Goal: Task Accomplishment & Management: Complete application form

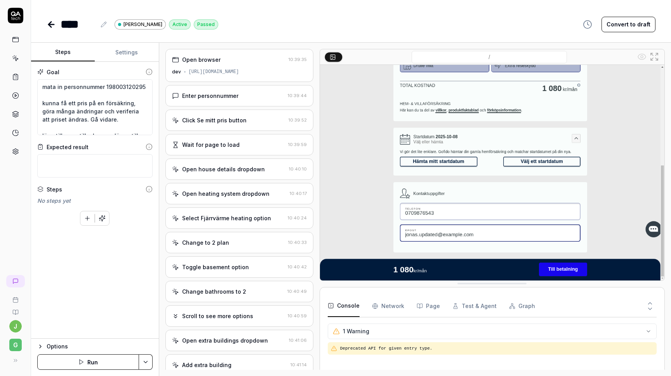
scroll to position [78, 0]
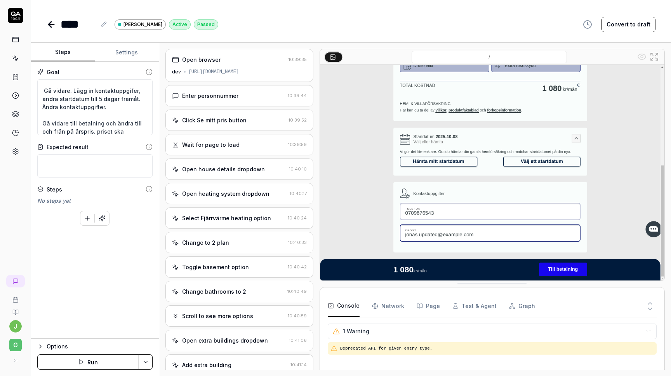
type textarea "*"
click at [52, 24] on icon at bounding box center [51, 24] width 5 height 0
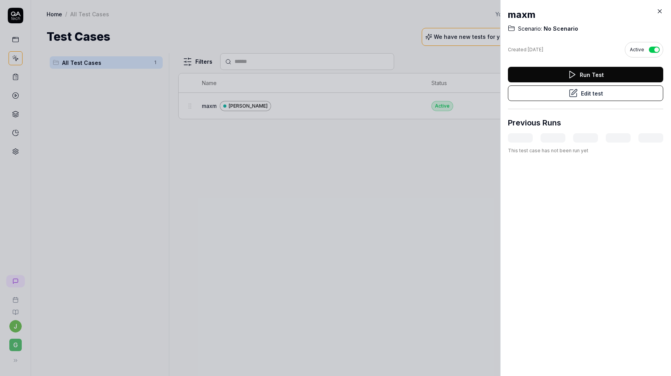
click at [659, 11] on icon at bounding box center [659, 11] width 7 height 7
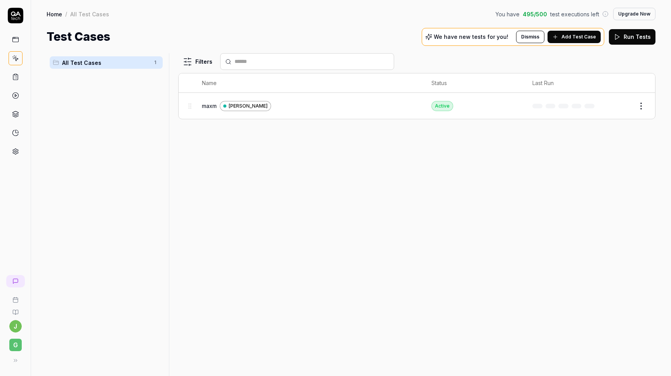
click at [583, 37] on span "Add Test Case" at bounding box center [578, 36] width 35 height 7
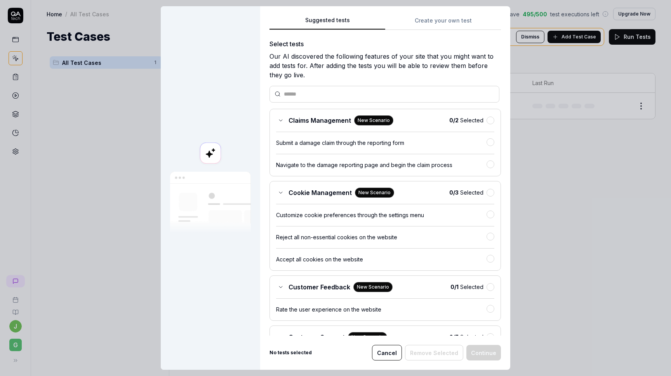
click at [303, 93] on input "text" at bounding box center [389, 94] width 210 height 8
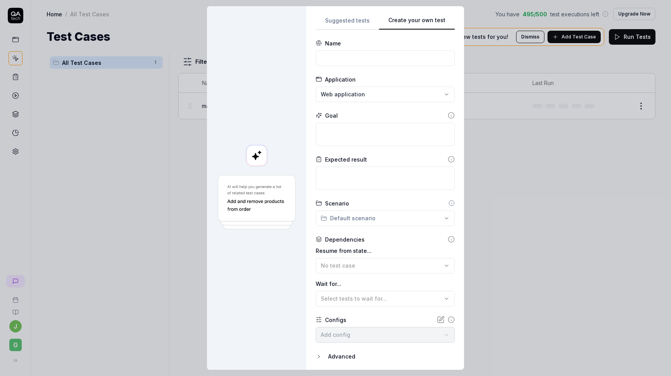
click at [444, 25] on button "Create your own test" at bounding box center [417, 23] width 76 height 14
click at [332, 58] on input at bounding box center [385, 58] width 139 height 16
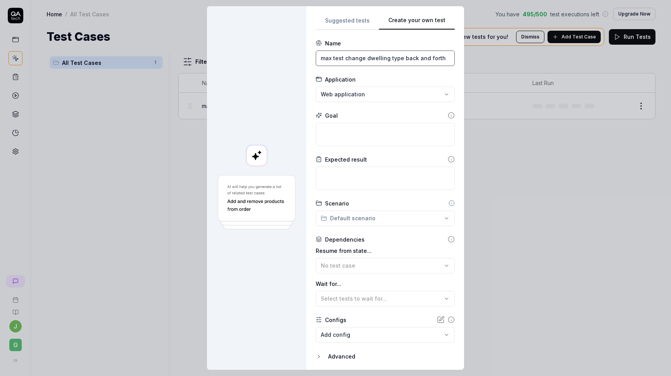
scroll to position [25, 0]
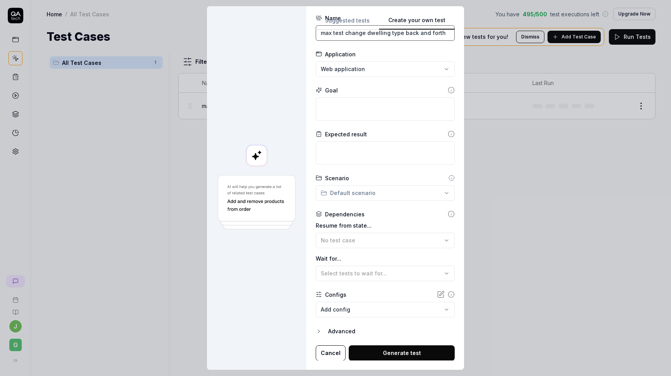
type input "max test change dwelling type back and forth"
click at [381, 353] on button "Generate test" at bounding box center [402, 353] width 106 height 16
type textarea "*"
type textarea "e"
type textarea "*"
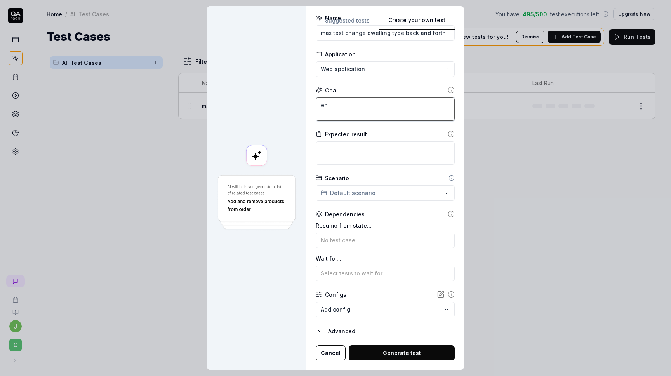
type textarea "ent"
type textarea "*"
type textarea "entr"
type textarea "*"
type textarea "ent"
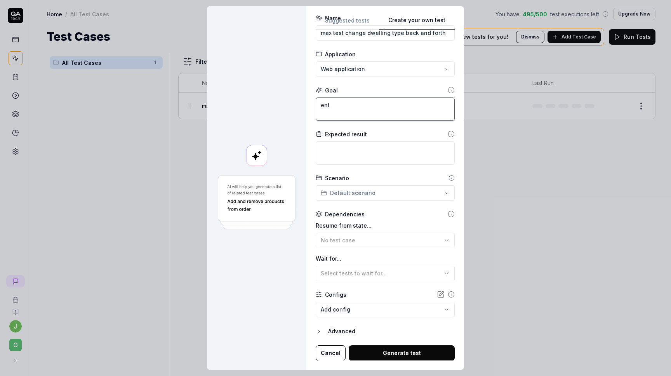
type textarea "*"
type textarea "en"
type textarea "*"
type textarea "ent"
type textarea "*"
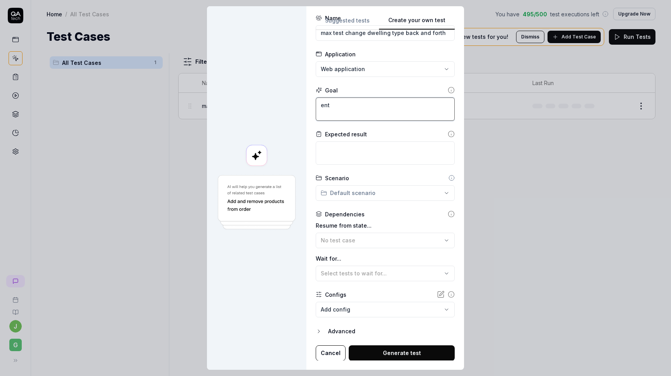
type textarea "ente"
type textarea "*"
type textarea "enter"
type textarea "*"
type textarea "enter"
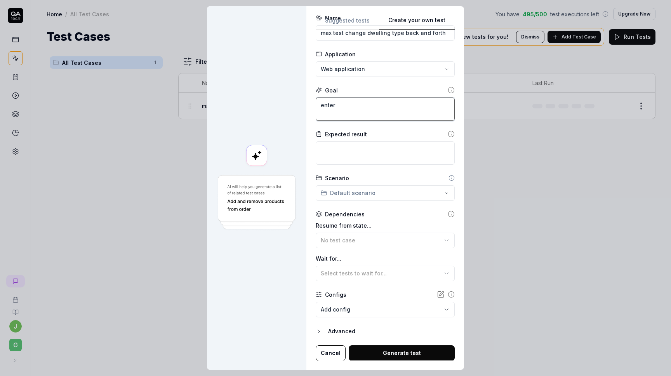
type textarea "*"
type textarea "enter s"
type textarea "*"
type textarea "enter ss"
type textarea "*"
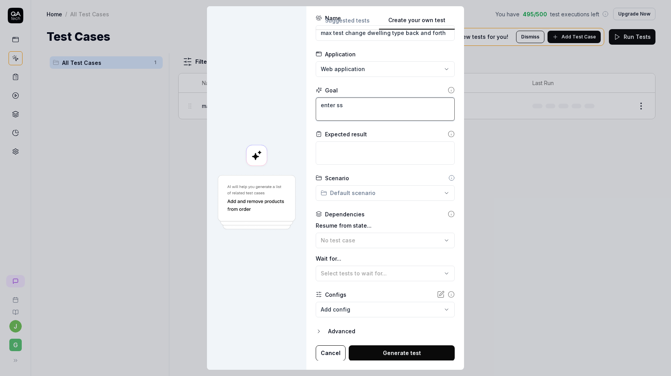
type textarea "enter ssn"
type textarea "*"
type textarea "enter ssn"
type textarea "*"
type textarea "enter ssn 1"
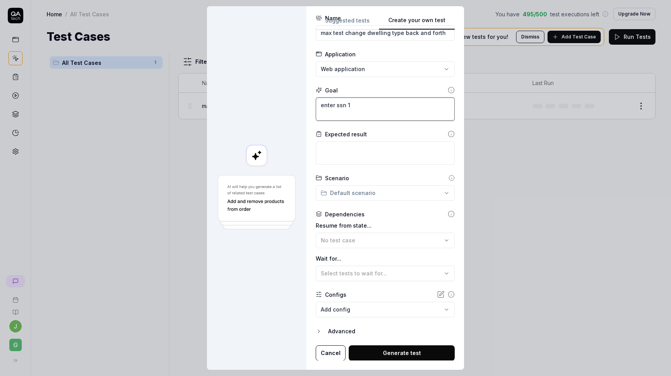
type textarea "*"
type textarea "enter ssn 19"
type textarea "*"
type textarea "enter ssn 198"
type textarea "*"
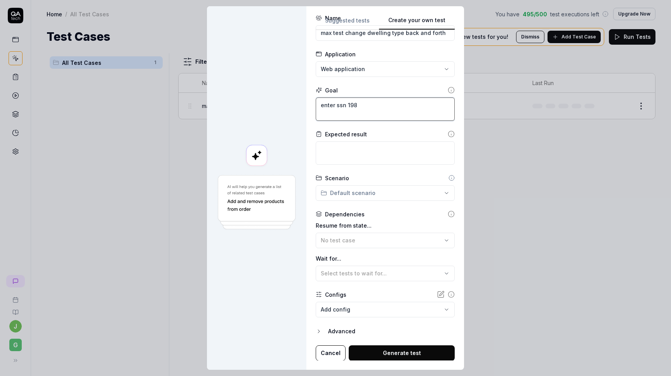
type textarea "enter ssn 1985"
type textarea "*"
type textarea "enter ssn 19850"
type textarea "*"
type textarea "enter ssn 198501"
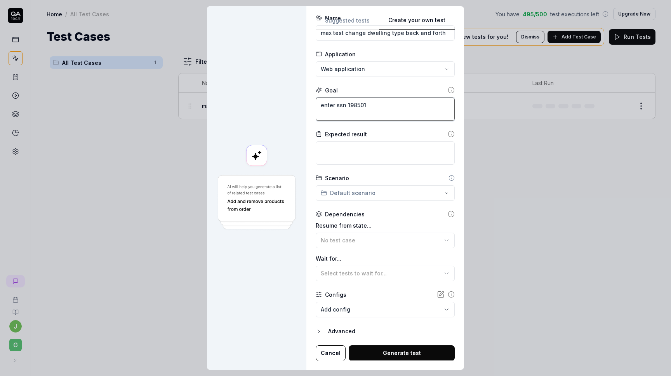
type textarea "*"
type textarea "enter ssn 1985011"
type textarea "*"
type textarea "enter ssn 19850116"
type textarea "*"
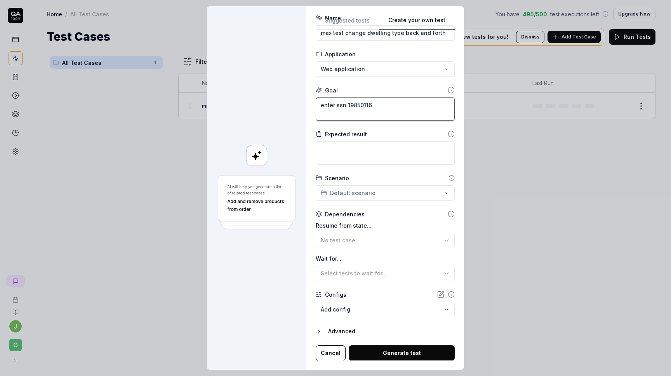
type textarea "enter ssn 198501165"
type textarea "*"
type textarea "enter ssn 1985011659"
type textarea "*"
type textarea "enter ssn 19850116590"
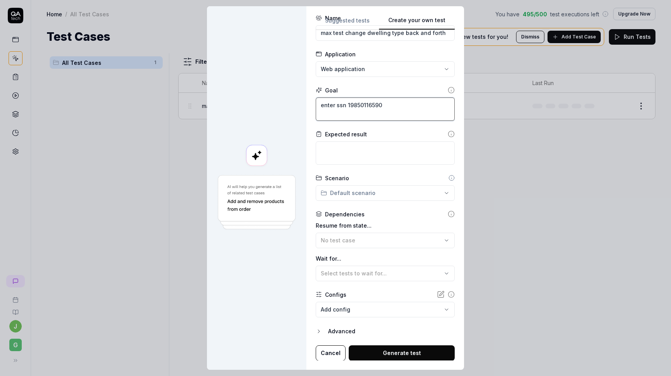
type textarea "*"
type textarea "enter ssn 198501165909"
type textarea "*"
type textarea "enter ssn 198501165909"
type textarea "*"
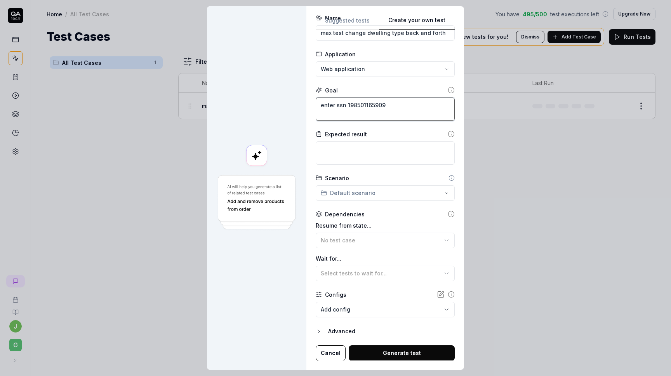
type textarea "enter ssn 198501165909 t"
type textarea "*"
type textarea "enter ssn 198501165909 th"
type textarea "*"
type textarea "enter ssn 198501165909 t"
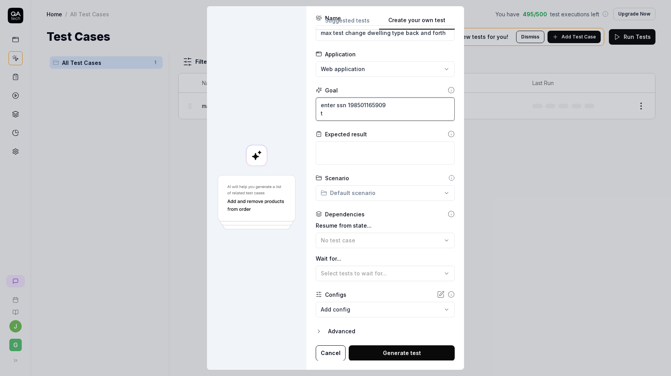
type textarea "*"
type textarea "enter ssn 198501165909"
click at [323, 106] on textarea "enter ssn 198501165909" at bounding box center [385, 108] width 139 height 23
type textarea "*"
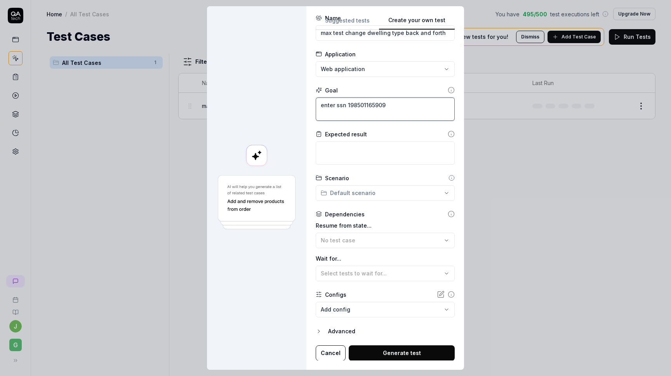
type textarea "a ssn 198501165909"
type textarea "*"
type textarea "an ssn 198501165909"
type textarea "*"
type textarea "ang ssn 198501165909"
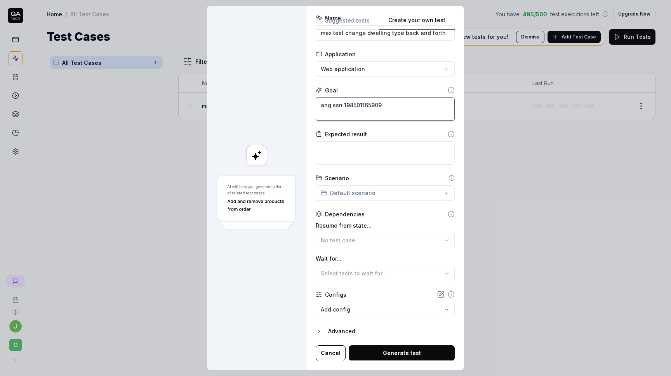
type textarea "*"
type textarea "ange ssn 198501165909"
click at [336, 115] on textarea "ange ssn 198501165909" at bounding box center [385, 108] width 139 height 23
click at [336, 106] on textarea "ange ssn 198501165909" at bounding box center [385, 108] width 139 height 23
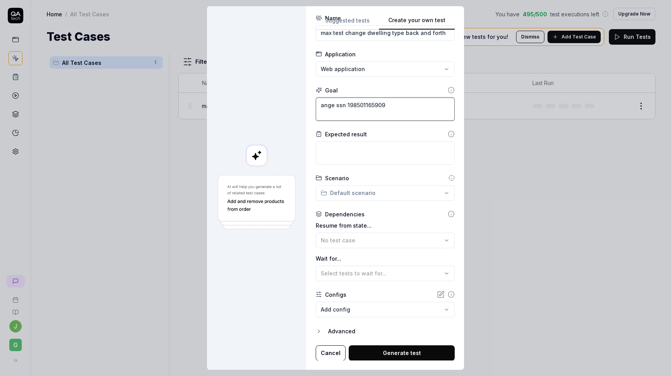
click at [345, 106] on textarea "ange ssn 198501165909" at bounding box center [385, 108] width 139 height 23
click at [341, 102] on textarea "ange ssn 198501165909" at bounding box center [385, 108] width 139 height 23
type textarea "*"
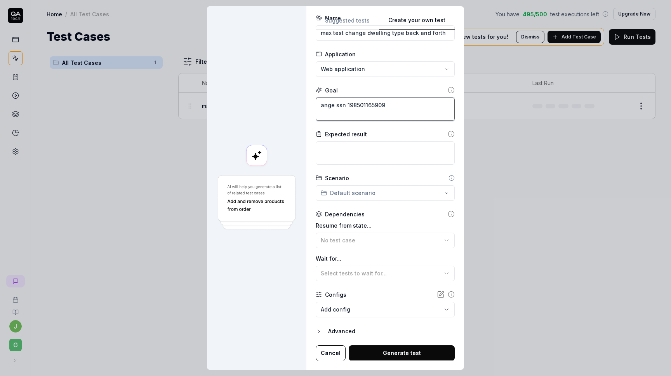
type textarea "ange p 198501165909"
type textarea "*"
type textarea "ange pe 198501165909"
type textarea "*"
type textarea "ange per 198501165909"
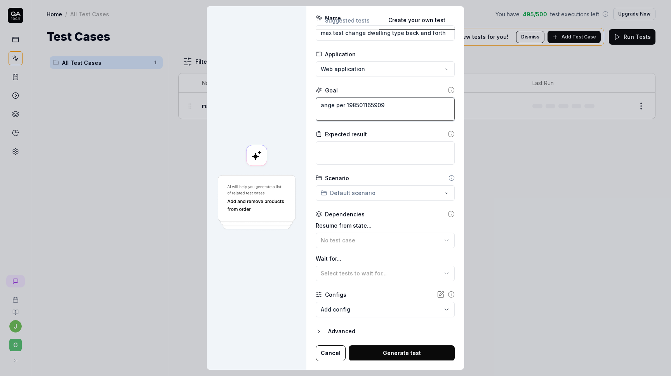
type textarea "*"
type textarea "ange perso 198501165909"
type textarea "*"
type textarea "ange person 198501165909"
type textarea "*"
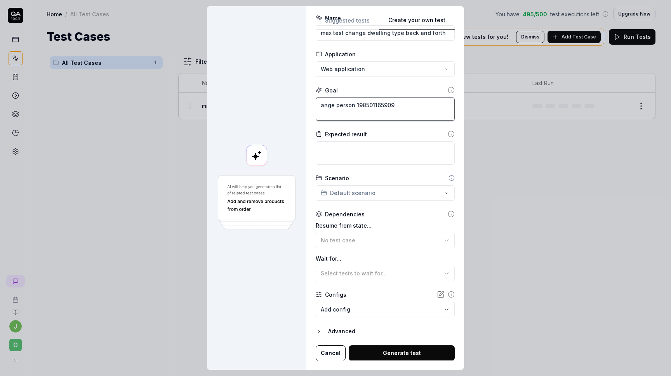
type textarea "ange personn 198501165909"
type textarea "*"
type textarea "ange personnu 198501165909"
type textarea "*"
type textarea "ange personnum 198501165909"
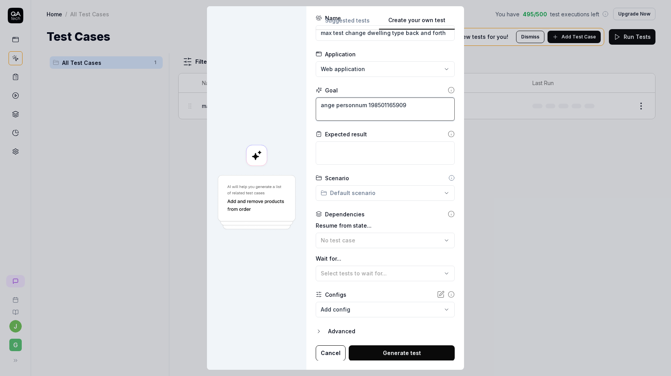
type textarea "*"
type textarea "ange personnumm 198501165909"
type textarea "*"
type textarea "ange personnumme 198501165909"
type textarea "*"
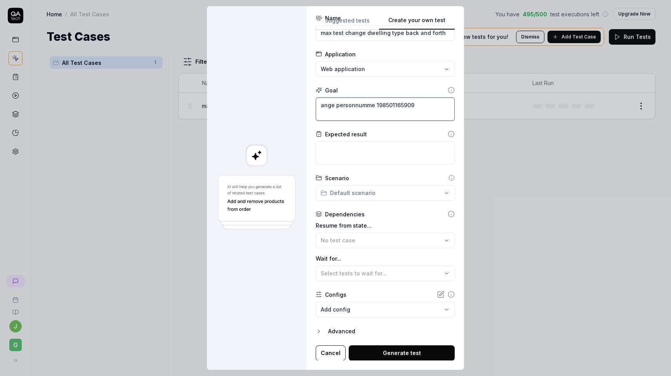
type textarea "ange personnummer 198501165909"
click at [336, 110] on textarea "ange personnummer 198501165909" at bounding box center [385, 108] width 139 height 23
type textarea "*"
type textarea "ange personnummer 198501165909 b"
type textarea "*"
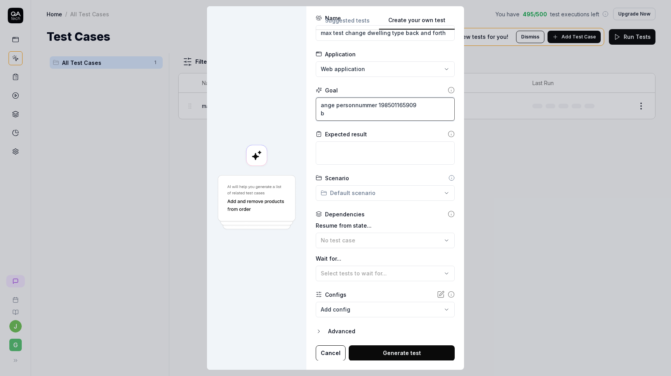
type textarea "ange personnummer 198501165909 by"
type textarea "*"
type textarea "ange personnummer 198501165909 byt"
type textarea "*"
type textarea "ange personnummer 198501165909 by"
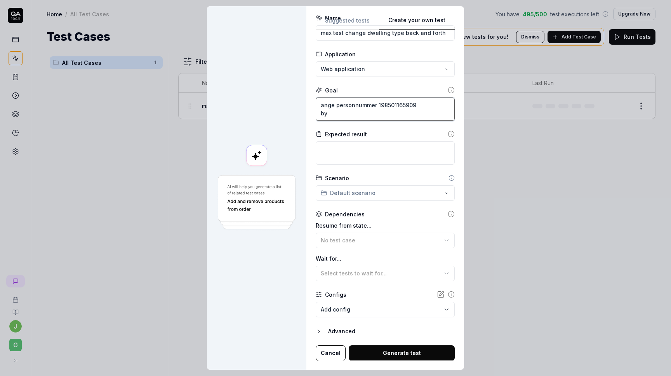
type textarea "*"
type textarea "ange personnummer 198501165909 b"
type textarea "*"
type textarea "ange personnummer 198501165909"
type textarea "*"
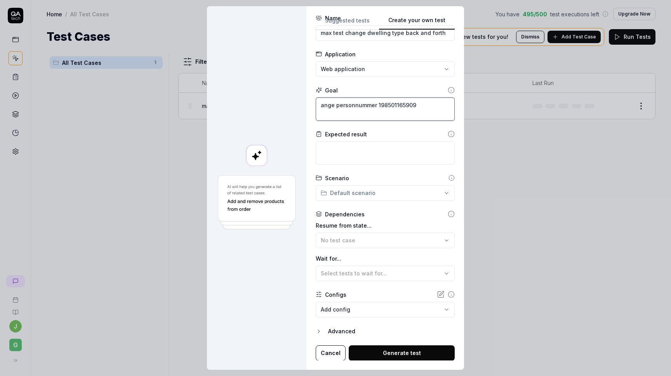
type textarea "ange personnummer 198501165909 ä"
type textarea "*"
type textarea "ange personnummer 198501165909 än"
type textarea "*"
type textarea "ange personnummer 198501165909 änd"
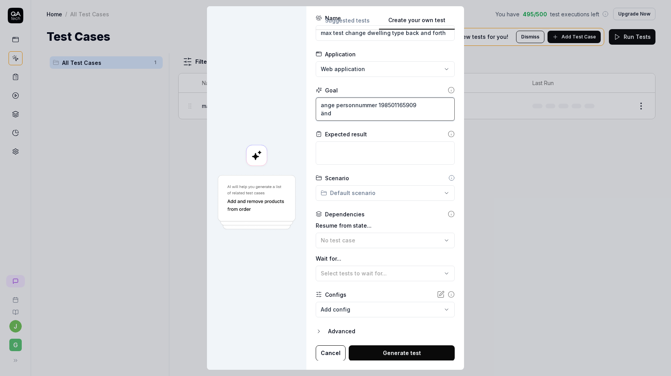
type textarea "*"
type textarea "ange personnummer 198501165909 ändra"
type textarea "*"
type textarea "ange personnummer 198501165909 ändra"
type textarea "*"
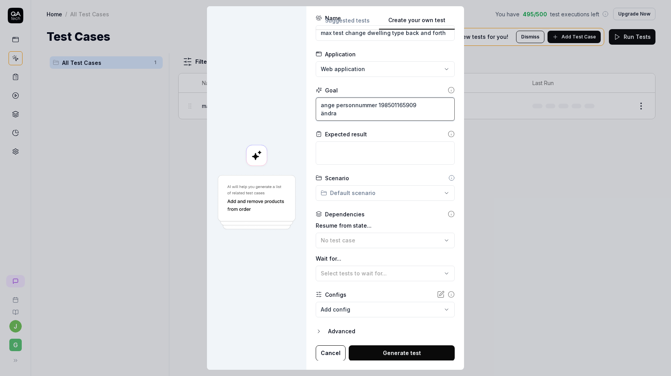
type textarea "ange personnummer 198501165909 ändra"
type textarea "*"
type textarea "ange personnummer 198501165909 ändr"
type textarea "*"
type textarea "ange personnummer 198501165909 änd"
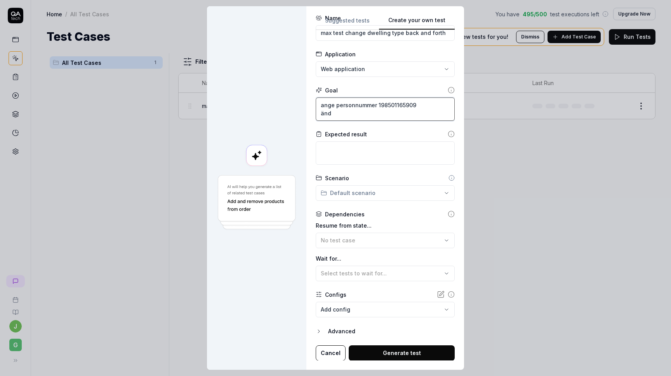
type textarea "*"
type textarea "ange personnummer 198501165909 än"
type textarea "*"
type textarea "ange personnummer 198501165909 ä"
type textarea "*"
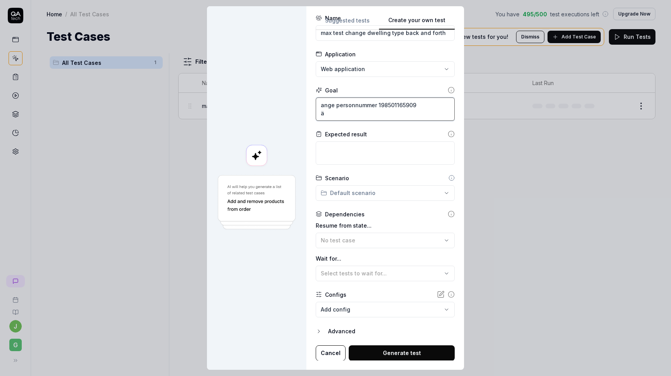
type textarea "ange personnummer 198501165909"
type textarea "*"
type textarea "ange personnummer 198501165909 f"
type textarea "*"
type textarea "ange personnummer 198501165909"
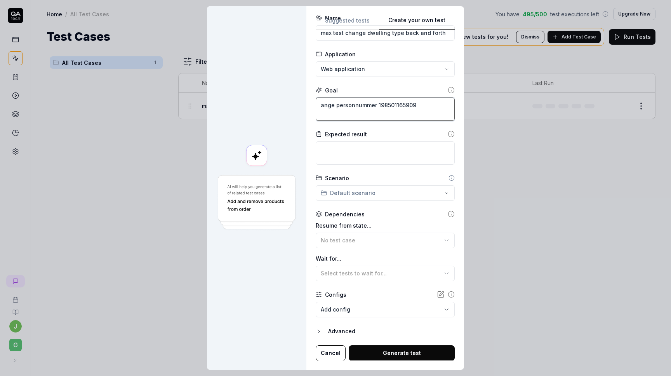
type textarea "*"
type textarea "ange personnummer 198501165909 k"
type textarea "*"
type textarea "ange personnummer 198501165909 kl"
type textarea "*"
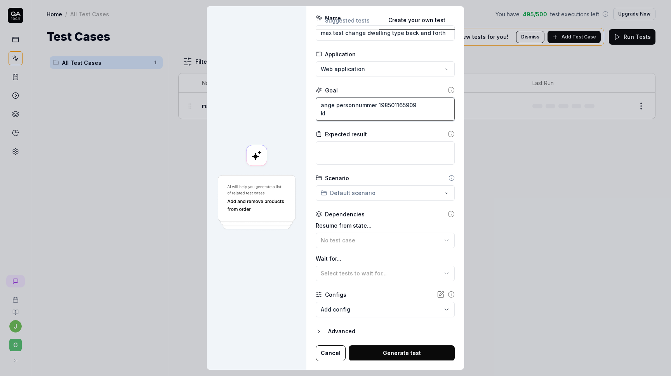
type textarea "ange personnummer 198501165909 klc"
type textarea "*"
type textarea "ange personnummer 198501165909 kl"
type textarea "*"
type textarea "ange personnummer 198501165909 k"
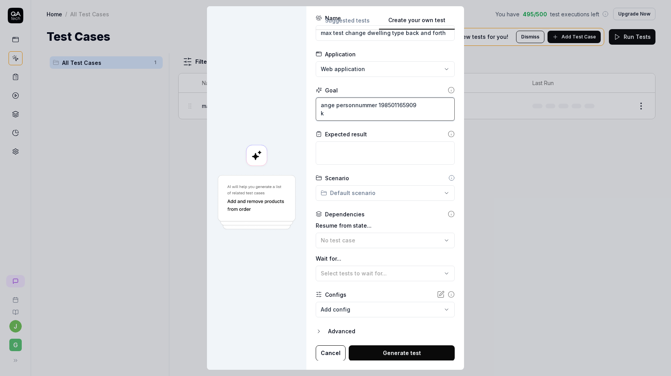
type textarea "*"
type textarea "ange personnummer 198501165909"
type textarea "*"
type textarea "ange personnummer 198501165909 g"
type textarea "*"
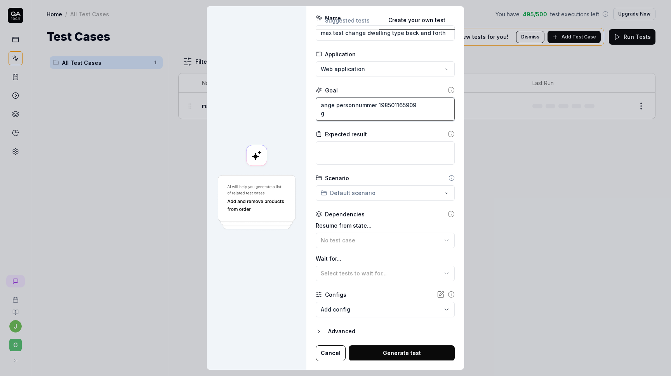
type textarea "ange personnummer 198501165909 gå"
type textarea "*"
type textarea "ange personnummer 198501165909 gå"
type textarea "*"
type textarea "ange personnummer 198501165909 gå v"
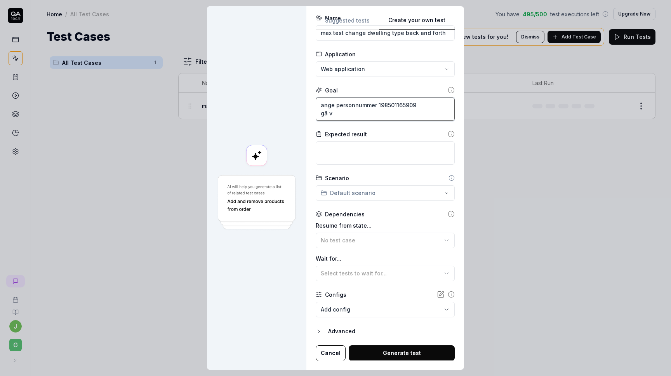
type textarea "*"
type textarea "ange personnummer 198501165909 gå vi"
type textarea "*"
type textarea "ange personnummer 198501165909 gå vid"
type textarea "*"
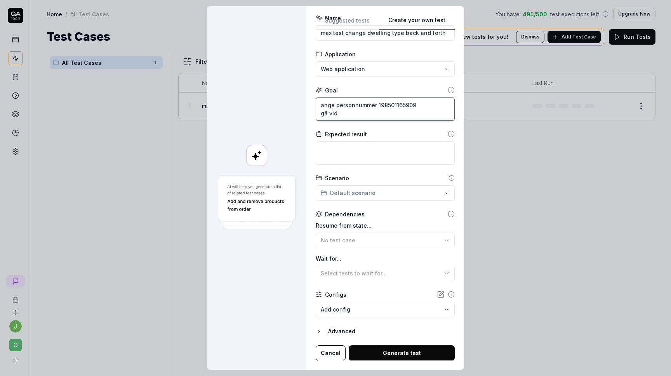
type textarea "ange personnummer 198501165909 gå vida"
type textarea "*"
type textarea "ange personnummer 198501165909 gå vidat"
type textarea "*"
type textarea "ange personnummer 198501165909 gå vidate"
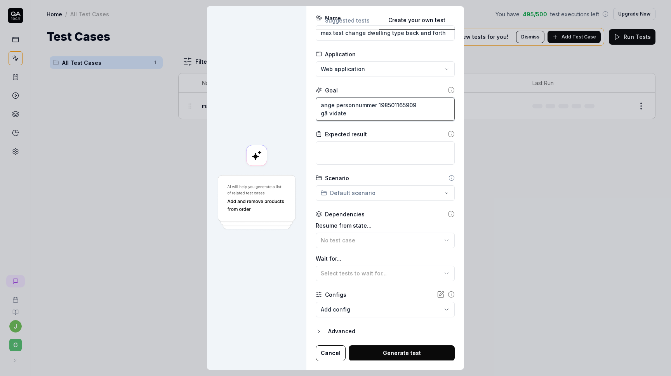
type textarea "*"
type textarea "ange personnummer 198501165909 gå vidate."
type textarea "*"
type textarea "ange personnummer 198501165909 gå vidate."
type textarea "*"
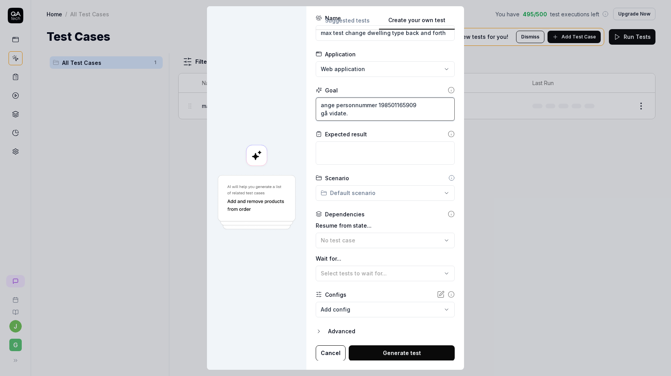
type textarea "ange personnummer 198501165909 gå vidate."
type textarea "*"
type textarea "ange personnummer 198501165909 gå vidate"
type textarea "*"
type textarea "ange personnummer 198501165909 gå vidat"
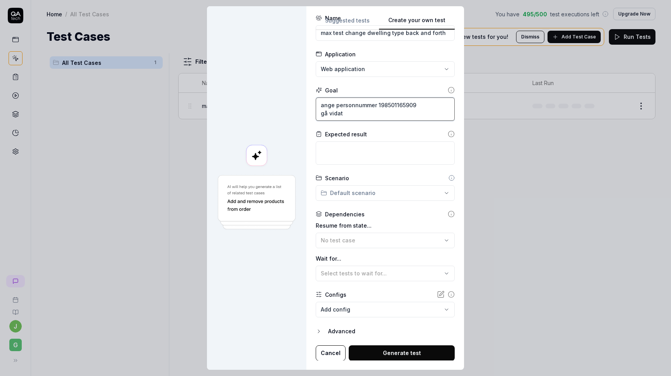
type textarea "*"
type textarea "ange personnummer 198501165909 gå vida"
type textarea "*"
type textarea "ange personnummer 198501165909 gå vidar"
type textarea "*"
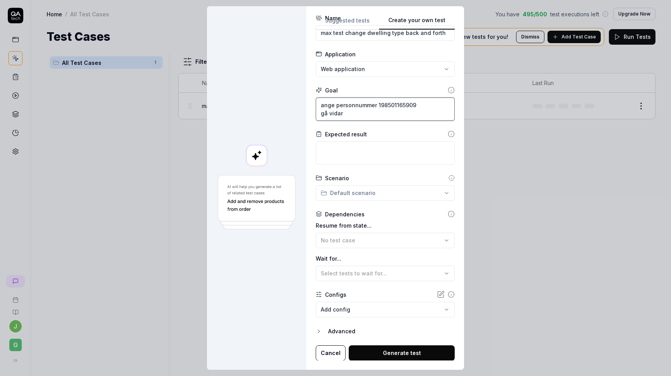
type textarea "ange personnummer 198501165909 gå vidare"
type textarea "*"
type textarea "ange personnummer 198501165909 gå vidare"
type textarea "*"
type textarea "ange personnummer 198501165909 gå vidare"
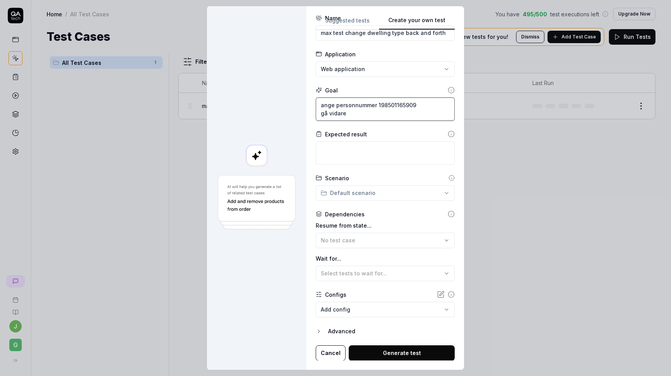
type textarea "*"
type textarea "ange personnummer 198501165909 gå vidare."
type textarea "*"
type textarea "ange personnummer 198501165909 gå vidare."
type textarea "*"
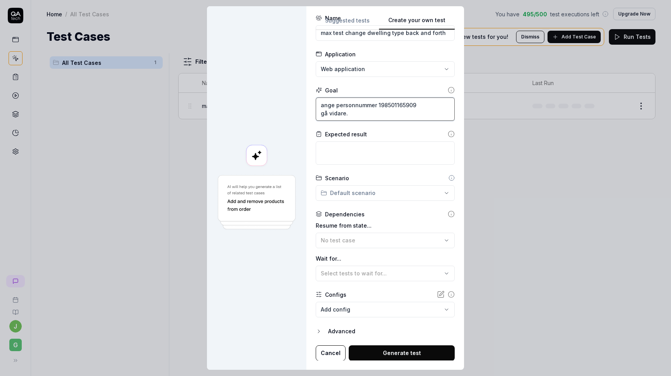
type textarea "ange personnummer 198501165909 gå vidare. k"
type textarea "*"
type textarea "ange personnummer 198501165909 gå vidare. ki"
type textarea "*"
type textarea "ange personnummer 198501165909 gå vidare. k"
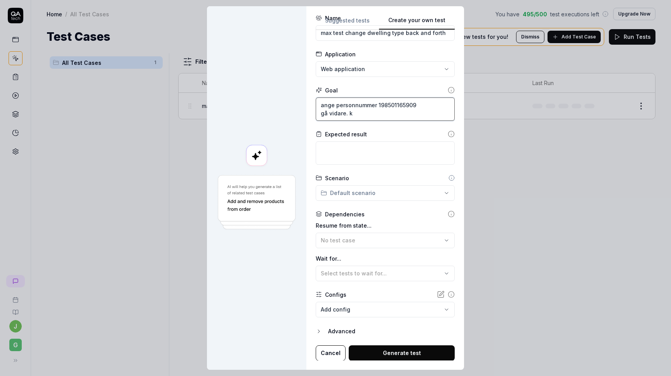
type textarea "*"
type textarea "ange personnummer 198501165909 gå vidare. kl"
type textarea "*"
type textarea "ange personnummer 198501165909 gå vidare. kli"
type textarea "*"
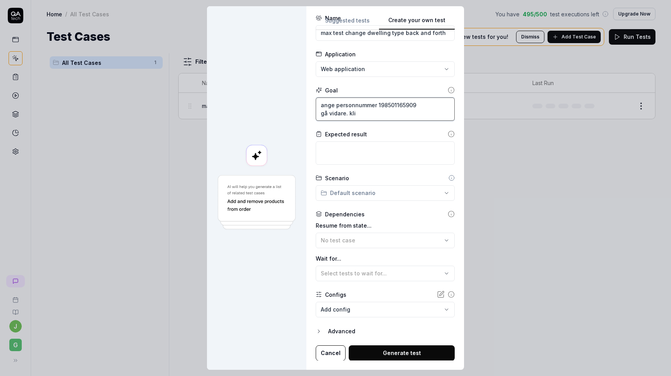
type textarea "ange personnummer 198501165909 gå vidare. klic"
type textarea "*"
type textarea "ange personnummer 198501165909 gå vidare. klick"
type textarea "*"
type textarea "ange personnummer 198501165909 gå vidare. klicka"
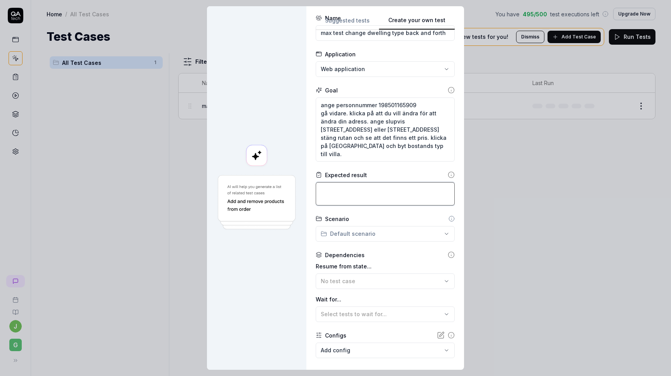
click at [352, 187] on textarea at bounding box center [385, 193] width 139 height 23
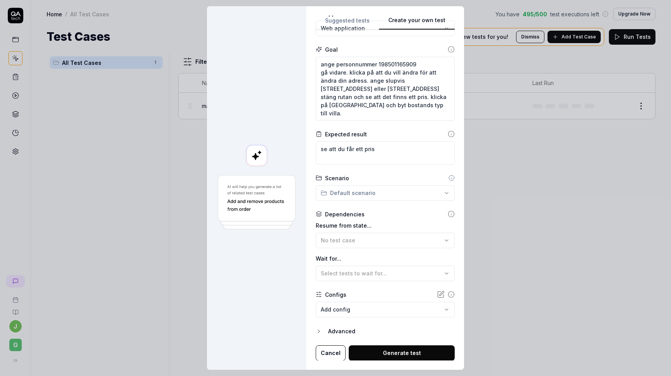
click at [391, 352] on button "Generate test" at bounding box center [402, 353] width 106 height 16
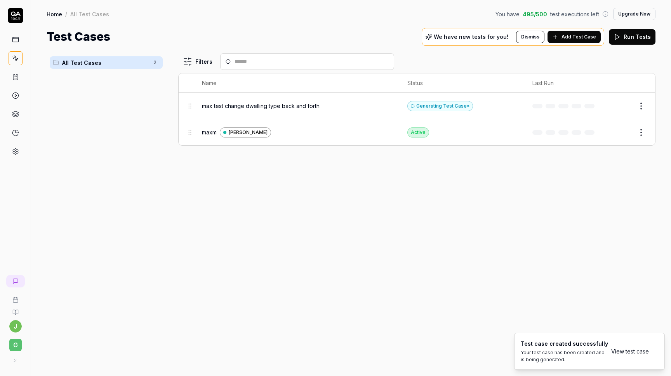
click at [272, 104] on span "max test change dwelling type back and forth" at bounding box center [261, 106] width 118 height 8
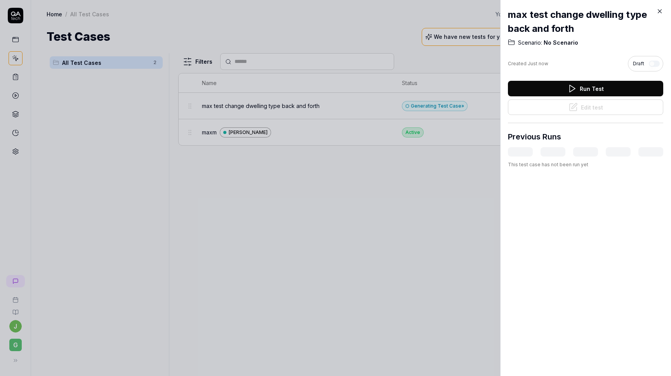
click at [657, 7] on div "max test change dwelling type back and forth Scenario: No Scenario Created Just…" at bounding box center [585, 88] width 155 height 176
click at [661, 9] on icon at bounding box center [659, 11] width 7 height 7
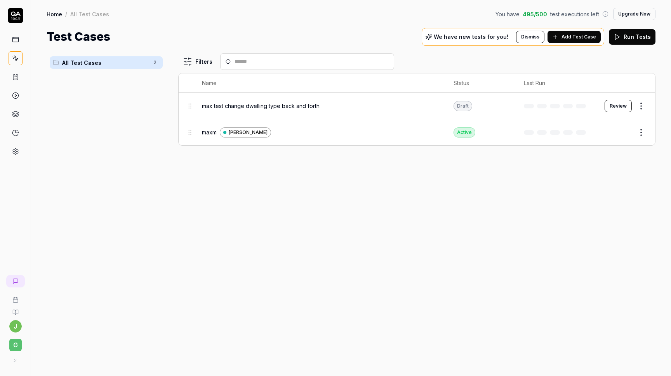
click at [264, 104] on span "max test change dwelling type back and forth" at bounding box center [261, 106] width 118 height 8
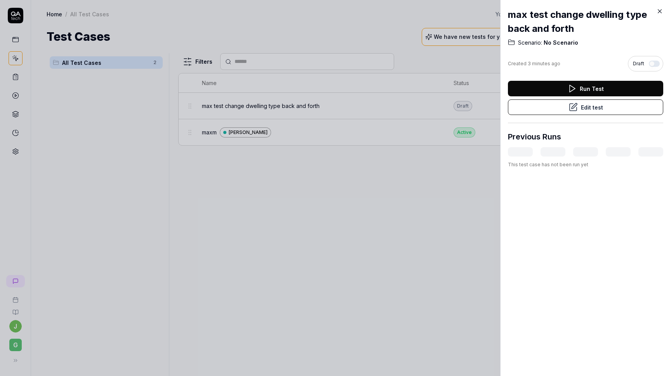
click at [655, 13] on h2 "max test change dwelling type back and forth" at bounding box center [585, 22] width 155 height 28
click at [659, 12] on icon at bounding box center [659, 11] width 7 height 7
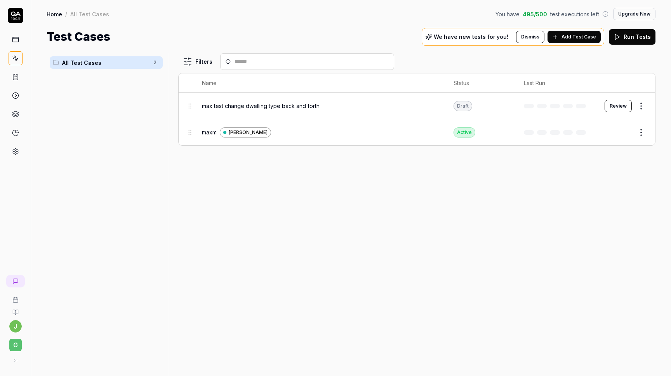
click at [629, 108] on button "Review" at bounding box center [617, 106] width 27 height 12
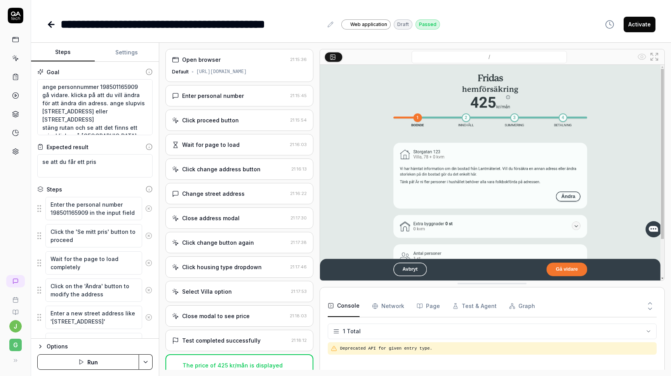
click at [231, 187] on div "Change street address 21:16:22" at bounding box center [239, 193] width 148 height 21
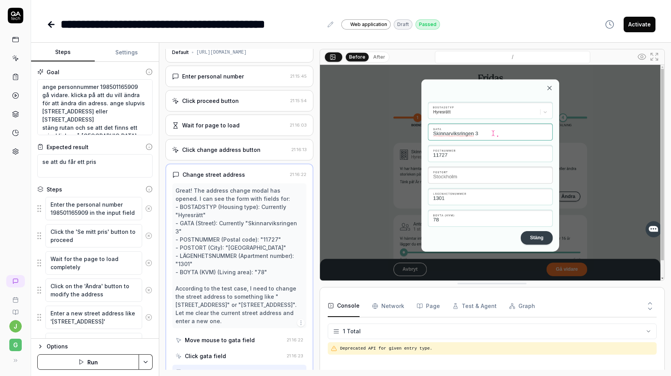
click at [225, 79] on div "Enter personal number" at bounding box center [213, 76] width 62 height 8
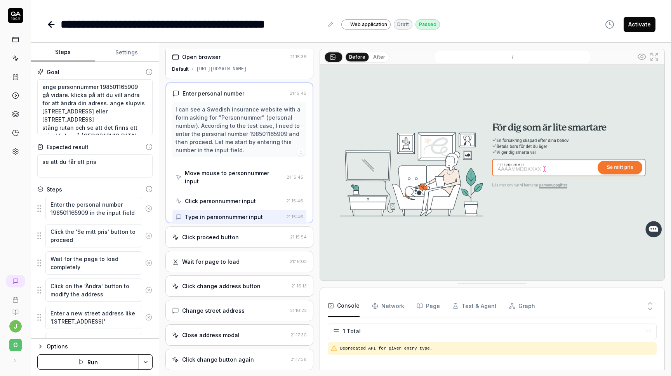
scroll to position [0, 0]
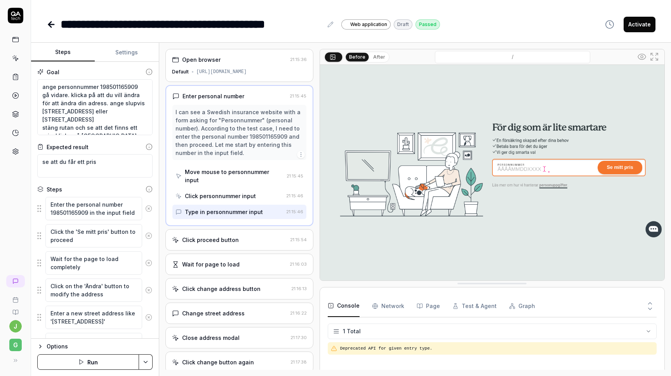
click at [232, 73] on div "[URL][DOMAIN_NAME]" at bounding box center [221, 71] width 50 height 7
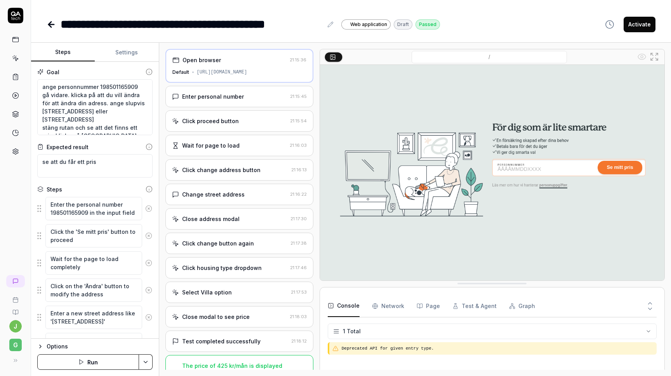
click at [247, 71] on div "[URL][DOMAIN_NAME]" at bounding box center [222, 72] width 50 height 7
click at [50, 22] on icon at bounding box center [50, 24] width 3 height 5
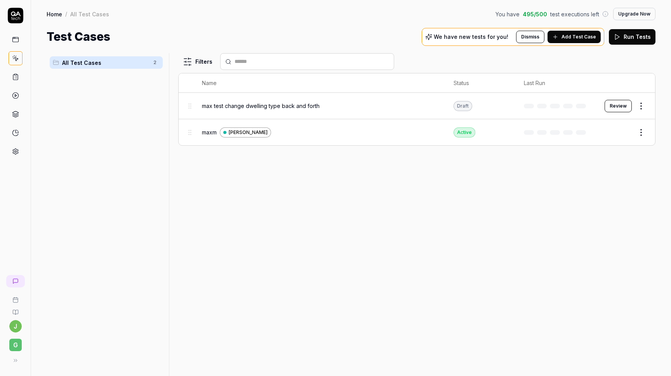
click at [244, 102] on span "max test change dwelling type back and forth" at bounding box center [261, 106] width 118 height 8
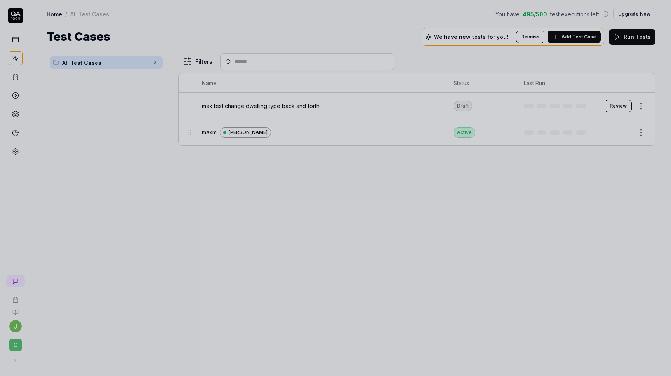
click at [206, 130] on div at bounding box center [335, 188] width 671 height 376
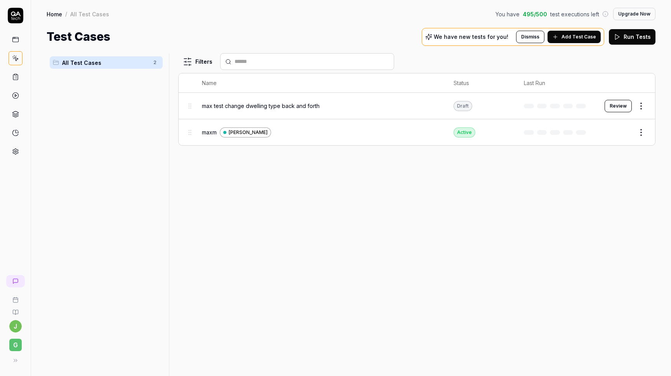
click at [206, 132] on span "maxm" at bounding box center [209, 132] width 15 height 8
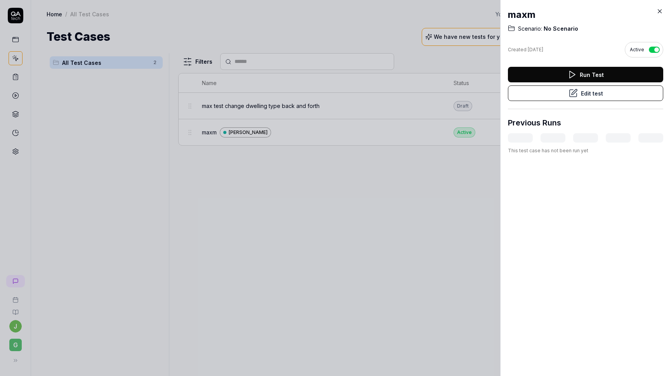
click at [239, 104] on div at bounding box center [335, 188] width 671 height 376
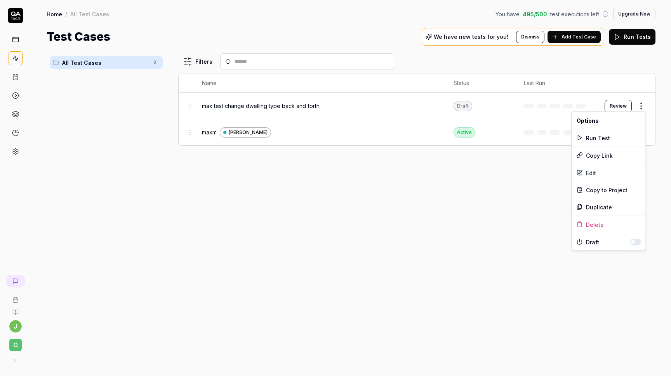
click at [642, 102] on html "j G Home / All Test Cases You have 495 / 500 test executions left Upgrade Now H…" at bounding box center [335, 188] width 671 height 376
click at [592, 177] on div "Edit" at bounding box center [609, 172] width 74 height 17
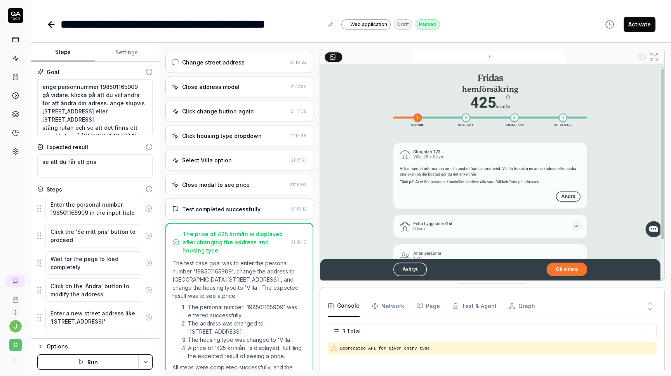
scroll to position [133, 0]
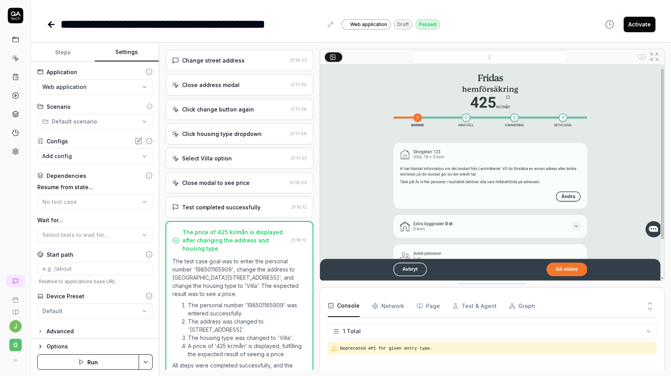
click at [131, 51] on button "Settings" at bounding box center [127, 52] width 64 height 19
click at [71, 265] on input at bounding box center [94, 269] width 115 height 14
click at [59, 262] on input "max" at bounding box center [94, 269] width 115 height 14
click at [57, 269] on input "max" at bounding box center [94, 269] width 115 height 14
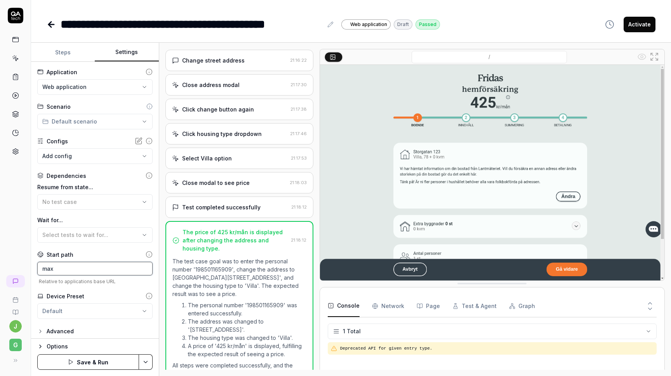
paste input "[URL][DOMAIN_NAME]"
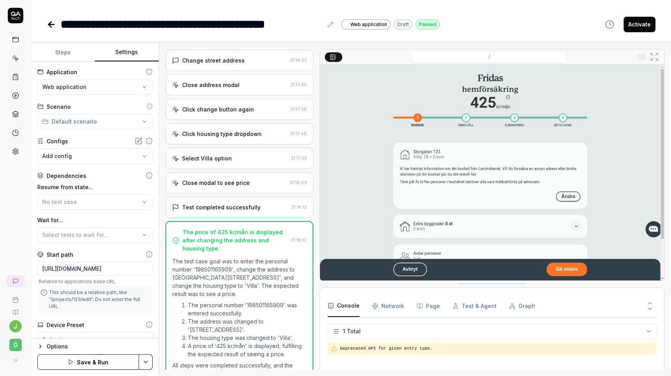
click at [89, 362] on button "Save & Run" at bounding box center [88, 362] width 102 height 16
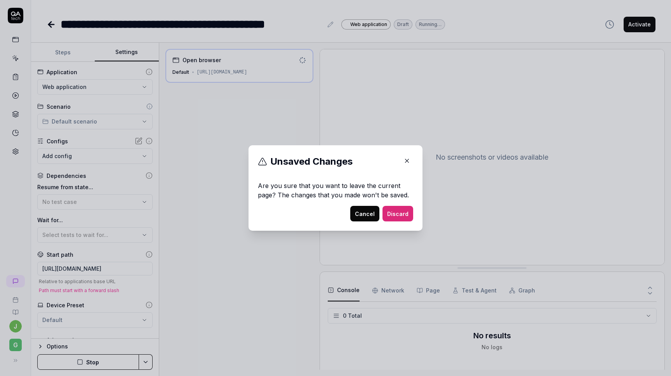
click at [401, 216] on button "Discard" at bounding box center [397, 214] width 31 height 16
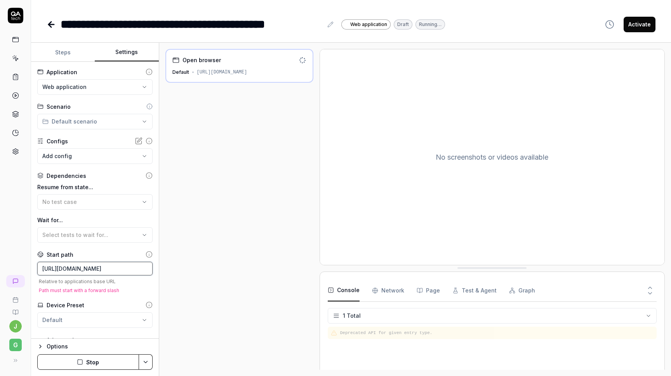
click at [73, 266] on input "[URL][DOMAIN_NAME]" at bounding box center [94, 269] width 115 height 14
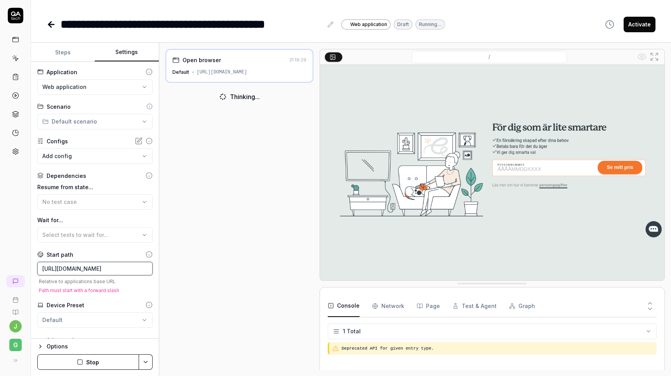
scroll to position [12, 0]
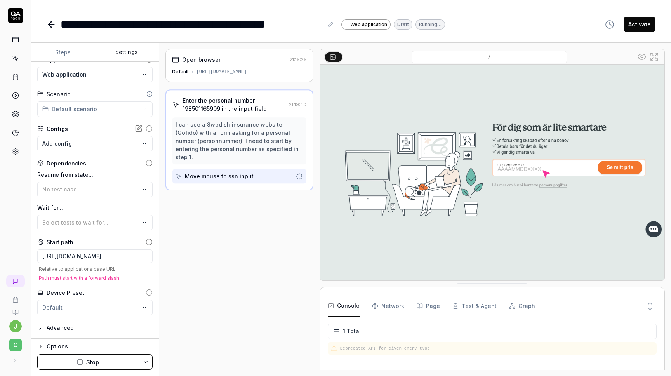
click at [74, 359] on button "Stop" at bounding box center [88, 362] width 102 height 16
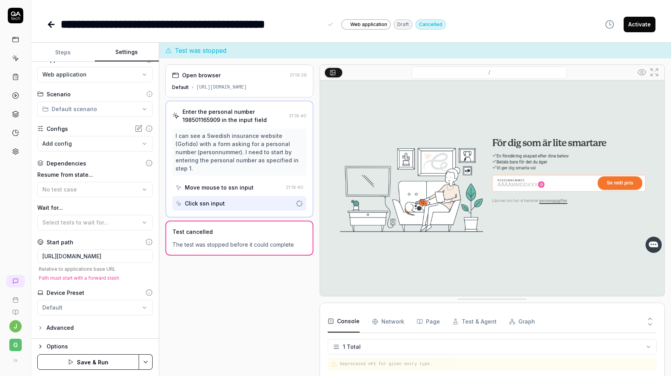
click at [203, 26] on div "**********" at bounding box center [192, 24] width 262 height 17
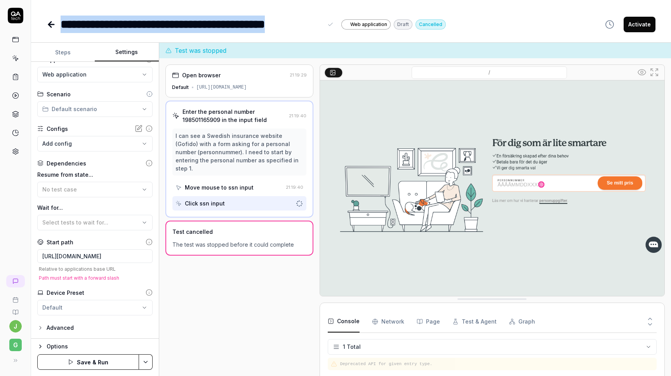
click at [203, 26] on div "**********" at bounding box center [192, 24] width 262 height 17
drag, startPoint x: 159, startPoint y: 24, endPoint x: 59, endPoint y: 22, distance: 99.4
click at [59, 22] on div "**********" at bounding box center [246, 24] width 399 height 17
click at [102, 28] on div "**********" at bounding box center [192, 24] width 262 height 17
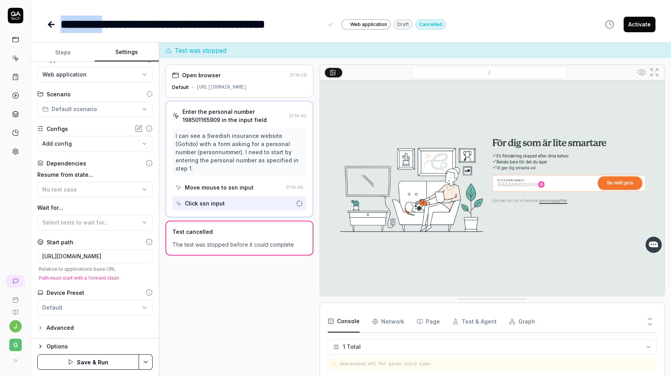
drag, startPoint x: 114, startPoint y: 26, endPoint x: 46, endPoint y: 24, distance: 68.3
click at [46, 24] on div "**********" at bounding box center [351, 16] width 640 height 33
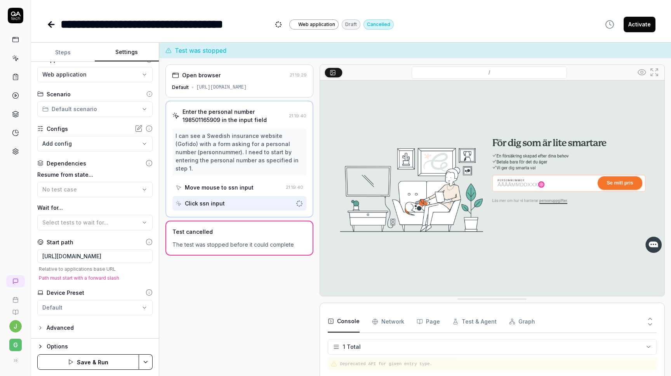
click at [84, 362] on button "Save & Run" at bounding box center [88, 362] width 102 height 16
click at [52, 26] on icon at bounding box center [51, 24] width 9 height 9
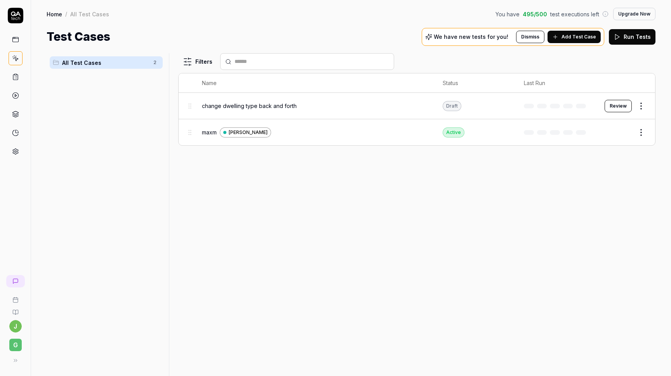
click at [577, 40] on span "Add Test Case" at bounding box center [578, 36] width 35 height 7
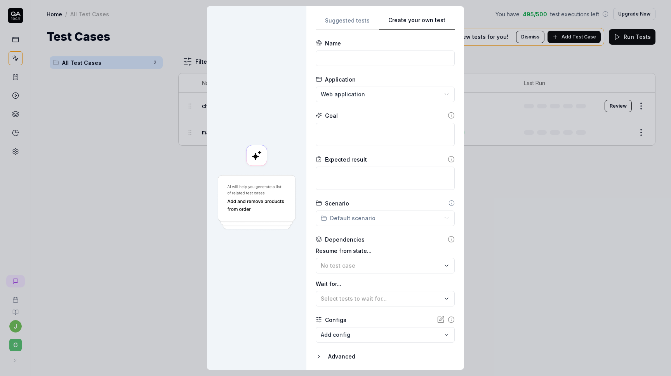
click at [456, 23] on div "**********" at bounding box center [385, 187] width 158 height 363
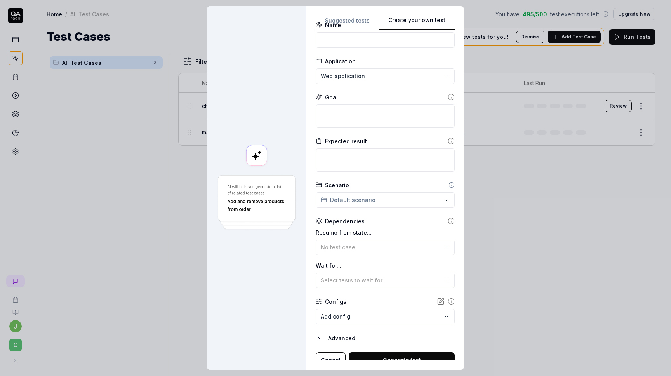
scroll to position [25, 0]
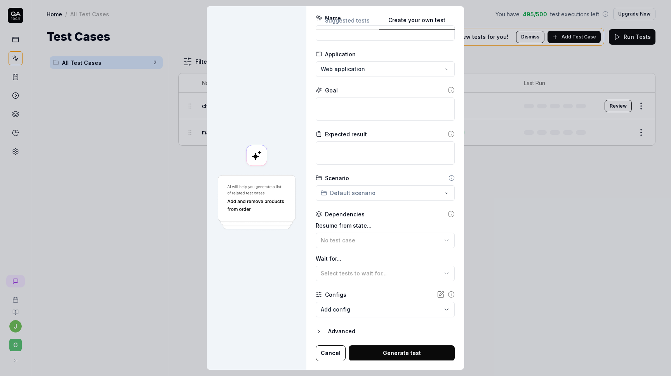
click at [337, 331] on div "Advanced" at bounding box center [391, 330] width 127 height 9
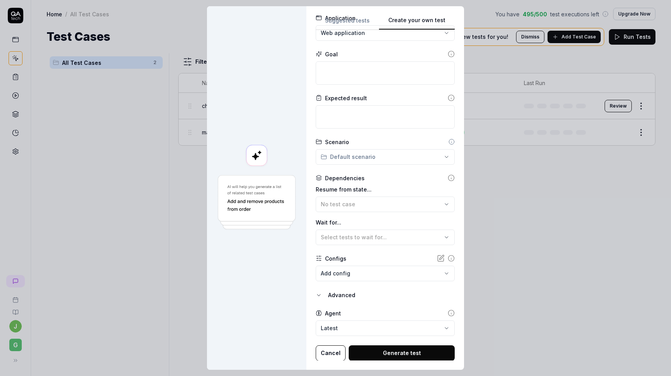
scroll to position [0, 0]
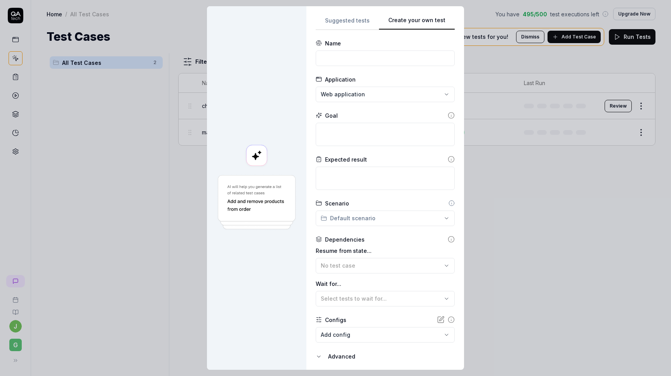
click at [432, 94] on div "**********" at bounding box center [335, 188] width 671 height 376
click at [380, 128] on div "[PERSON_NAME]" at bounding box center [375, 129] width 102 height 8
click at [333, 130] on textarea at bounding box center [385, 134] width 139 height 23
click at [334, 130] on textarea at bounding box center [385, 134] width 139 height 23
paste textarea "ange personnummer 198501165909 gå vidare. klicka på att du vill ändra för att ä…"
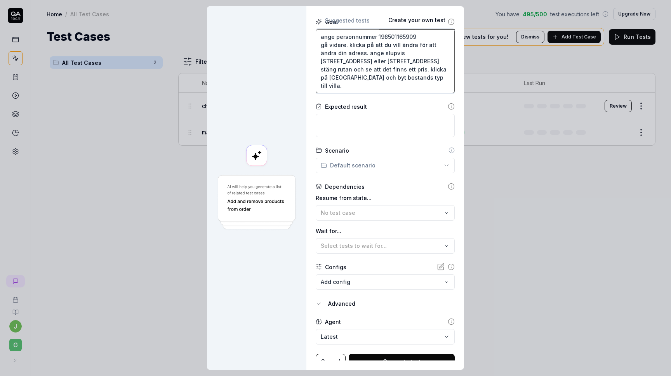
scroll to position [102, 0]
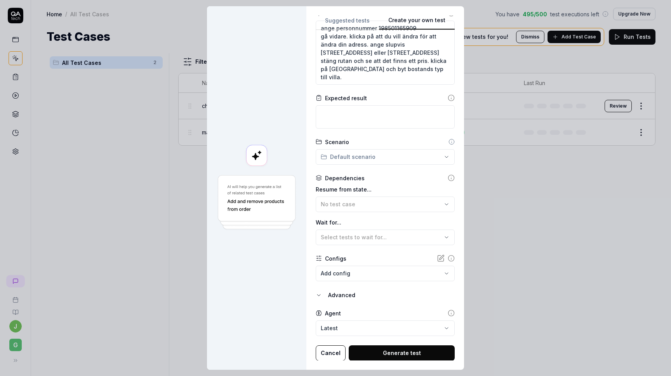
click at [381, 350] on button "Generate test" at bounding box center [402, 353] width 106 height 16
click at [384, 68] on textarea "ange personnummer 198501165909 gå vidare. klicka på att du vill ändra för att ä…" at bounding box center [385, 53] width 139 height 64
click at [420, 351] on button "Generate test" at bounding box center [402, 353] width 106 height 16
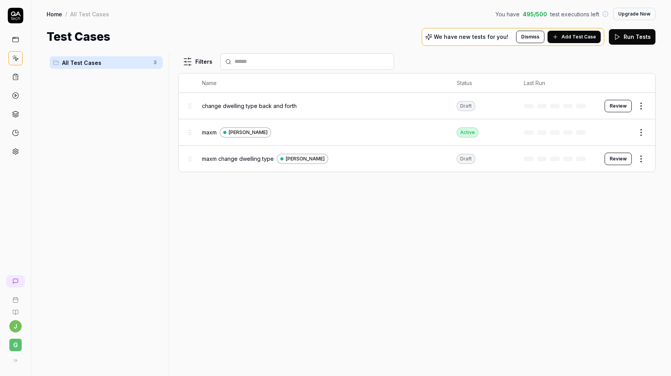
click at [616, 153] on button "Review" at bounding box center [617, 159] width 27 height 12
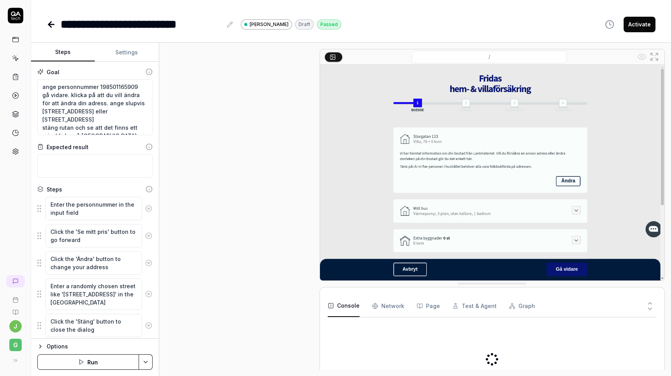
scroll to position [174, 0]
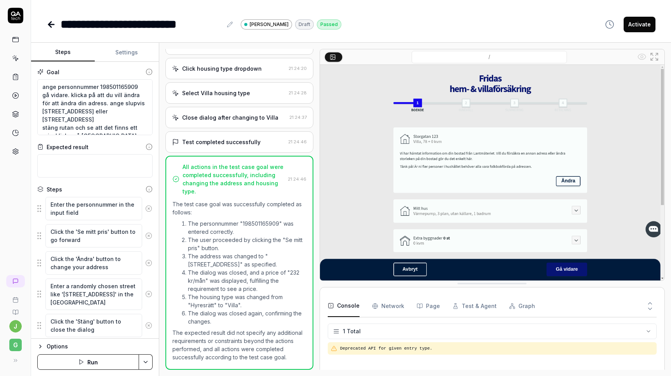
click at [255, 140] on div "Test completed successfully" at bounding box center [221, 142] width 78 height 8
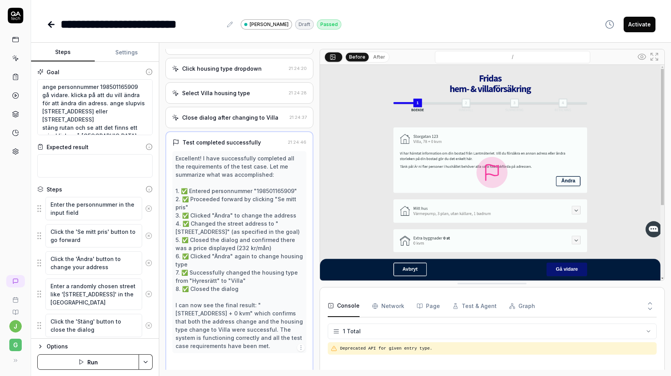
scroll to position [183, 0]
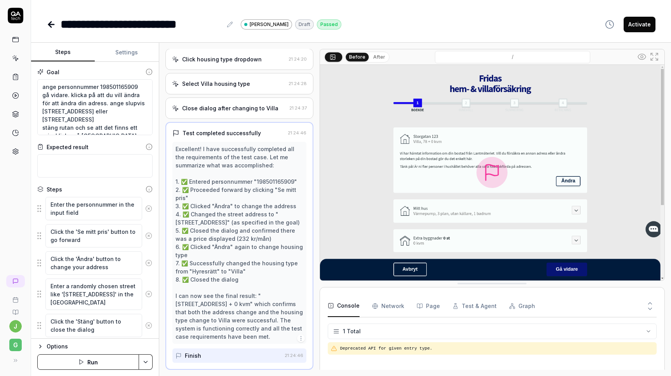
click at [258, 108] on div "Close dialog after changing to Villa" at bounding box center [230, 108] width 96 height 8
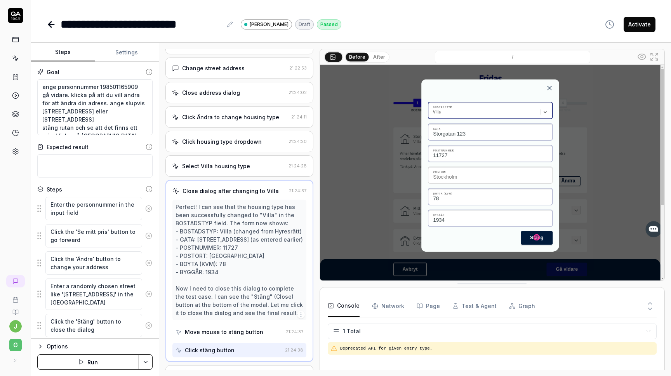
scroll to position [93, 0]
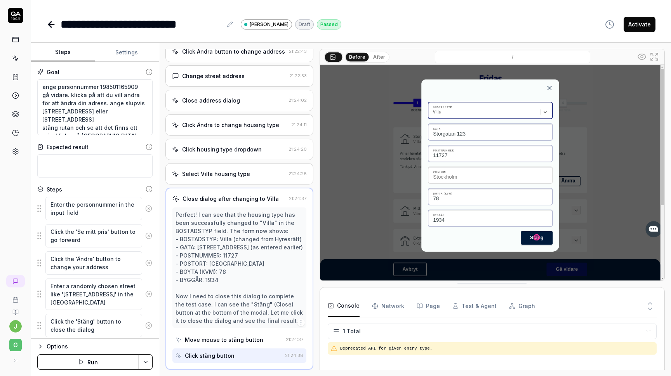
click at [254, 148] on div "Click housing type dropdown" at bounding box center [222, 149] width 80 height 8
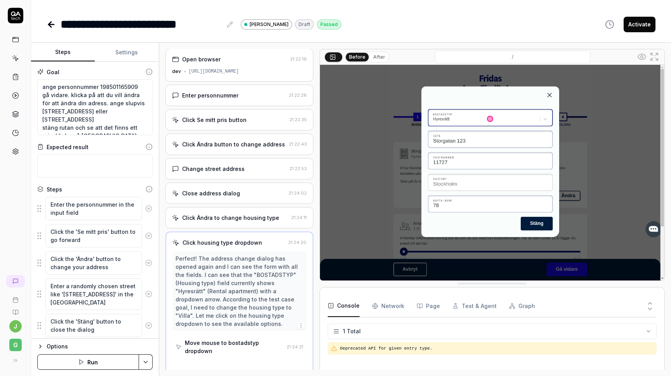
scroll to position [0, 0]
click at [248, 167] on div "Change street address" at bounding box center [229, 169] width 114 height 8
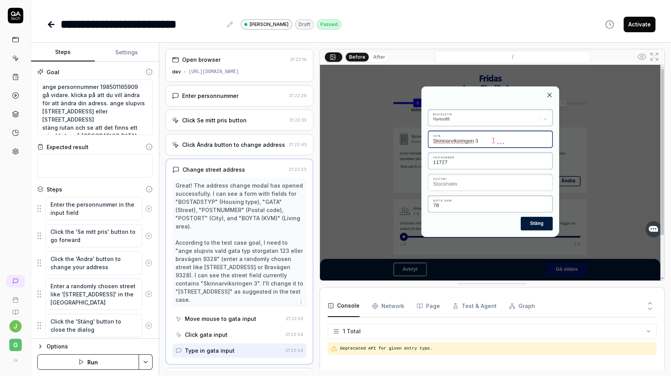
click at [245, 374] on div "Close address dialog" at bounding box center [228, 378] width 113 height 8
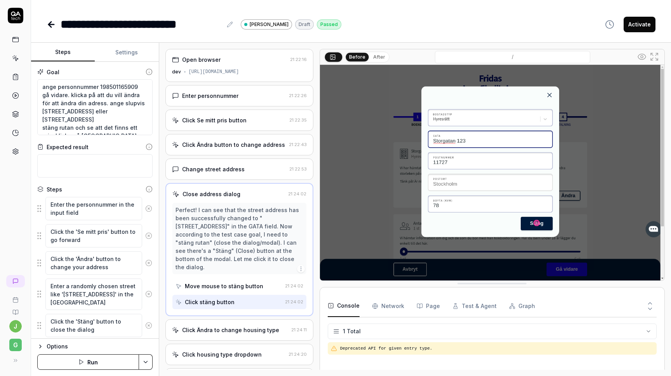
click at [221, 319] on div "Click Ändra to change housing type 21:24:11" at bounding box center [239, 329] width 148 height 21
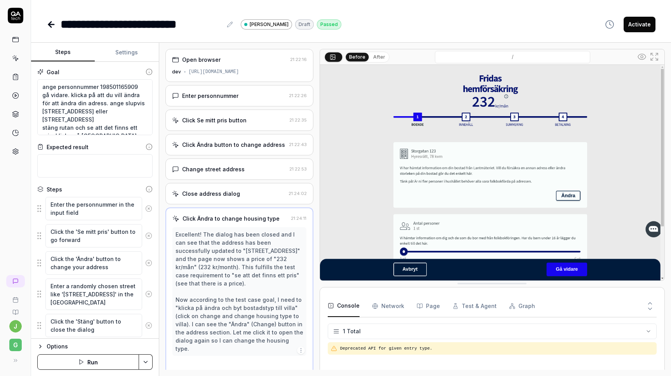
scroll to position [12, 0]
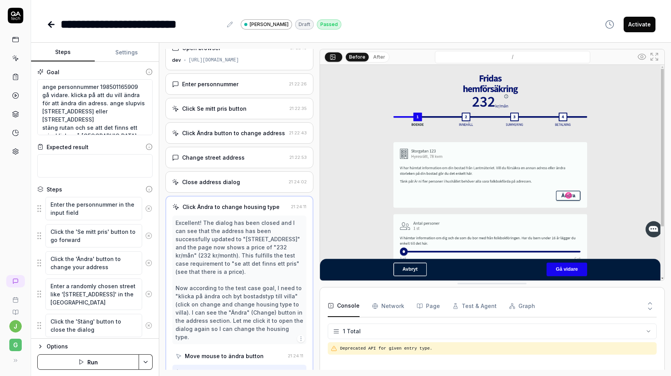
click at [389, 308] on Requests "Network" at bounding box center [388, 306] width 32 height 22
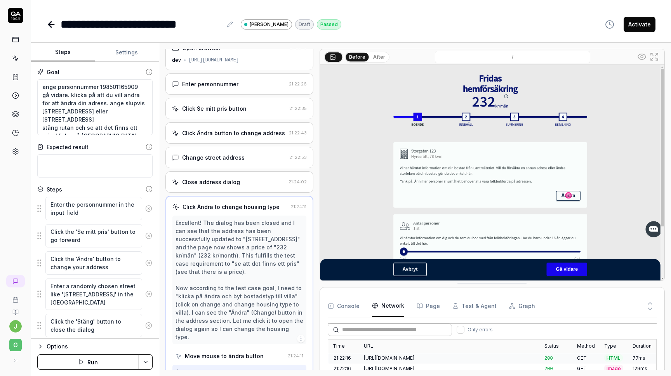
click at [416, 357] on div "[URL][DOMAIN_NAME]" at bounding box center [449, 357] width 171 height 7
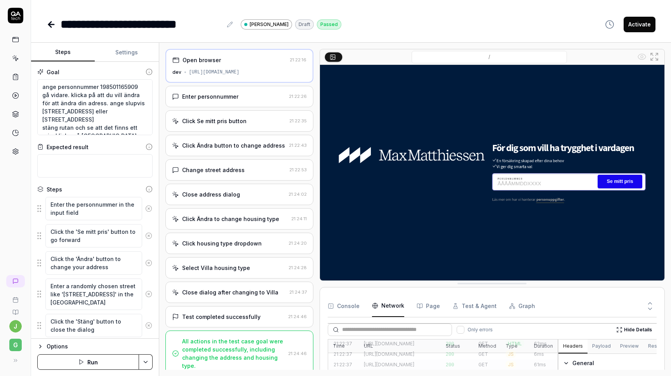
scroll to position [204, 0]
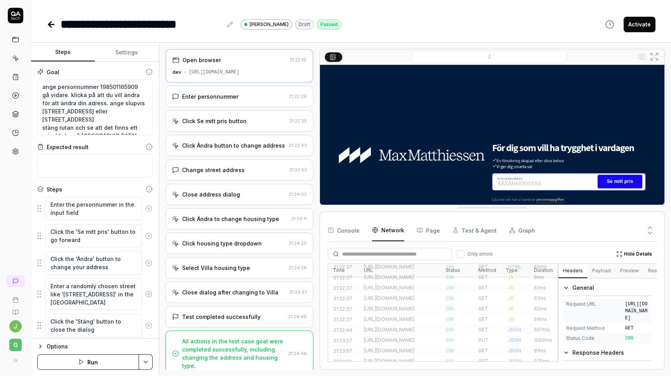
drag, startPoint x: 452, startPoint y: 281, endPoint x: 459, endPoint y: 202, distance: 79.1
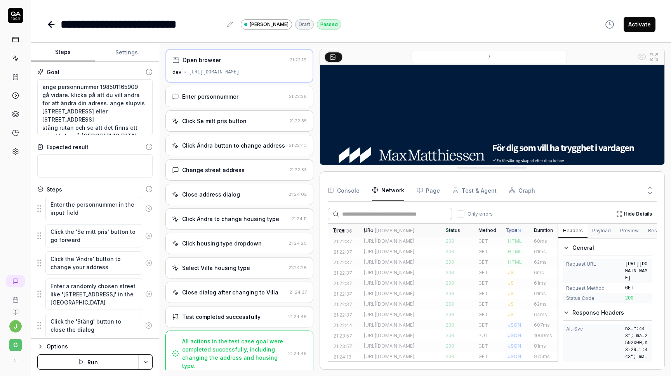
scroll to position [158, 0]
drag, startPoint x: 459, startPoint y: 202, endPoint x: 457, endPoint y: 144, distance: 57.5
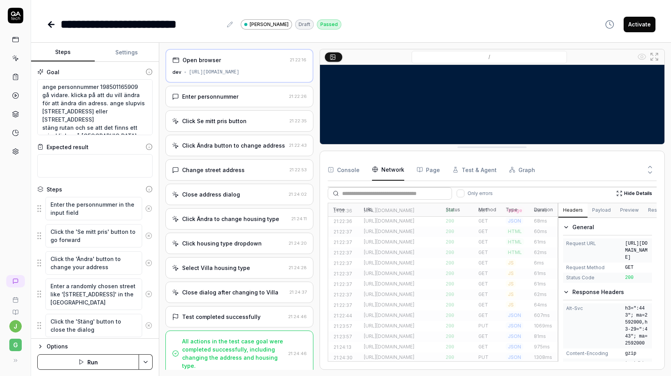
click at [421, 322] on div "[URL][DOMAIN_NAME]" at bounding box center [400, 325] width 73 height 7
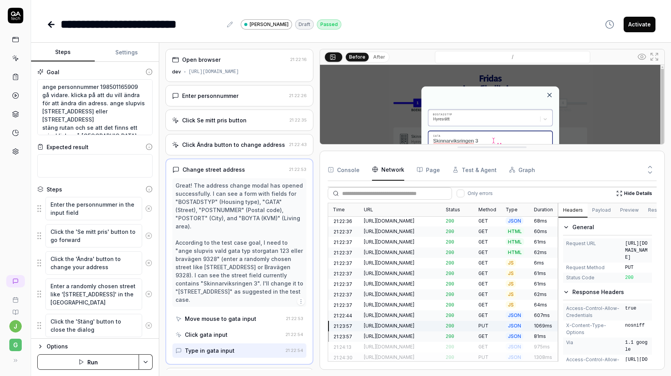
click at [425, 354] on div "[URL][DOMAIN_NAME]" at bounding box center [400, 357] width 73 height 7
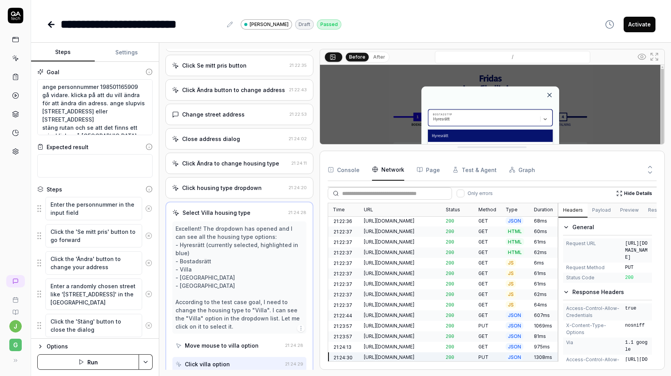
scroll to position [61, 0]
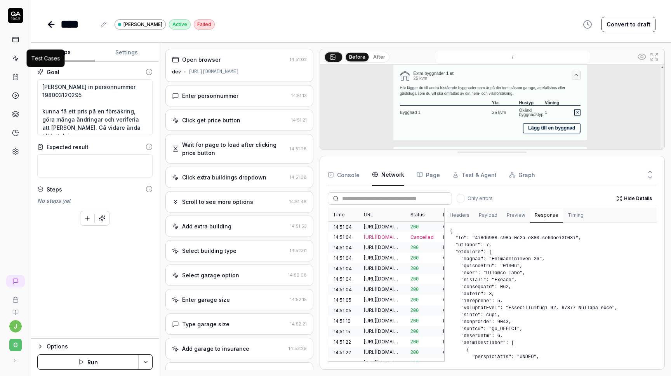
scroll to position [105, 0]
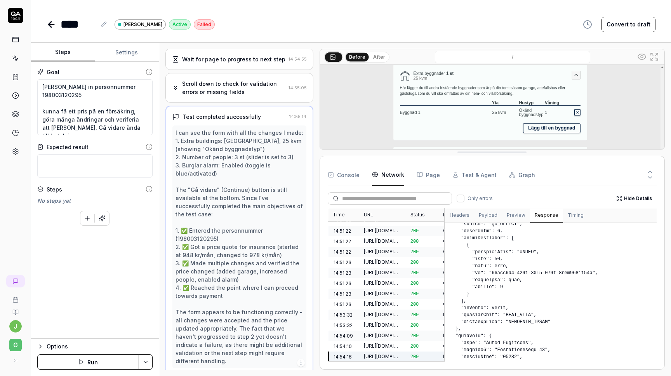
click at [59, 24] on div "**** Max m Active Failed" at bounding box center [131, 24] width 168 height 17
click at [52, 24] on icon at bounding box center [51, 24] width 5 height 0
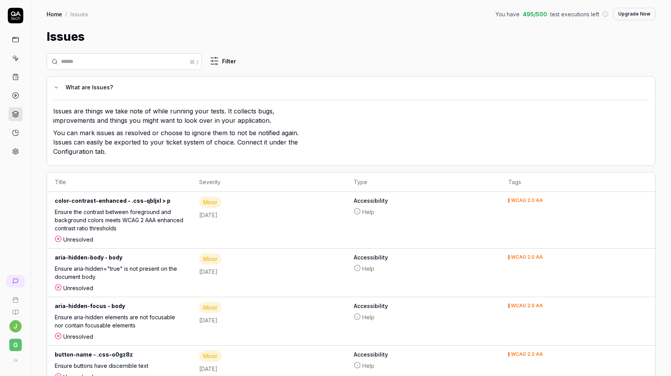
click at [15, 94] on polygon at bounding box center [16, 95] width 2 height 2
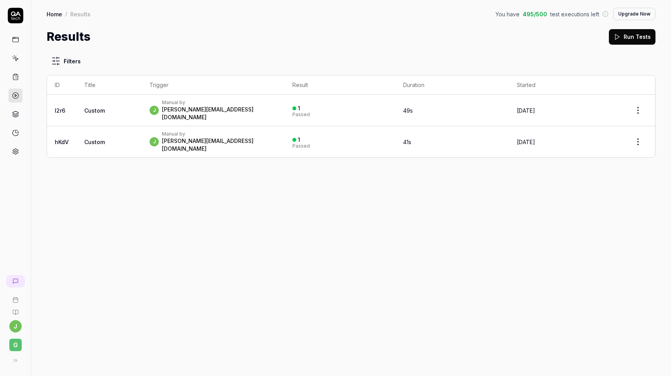
click at [17, 72] on link at bounding box center [16, 77] width 14 height 14
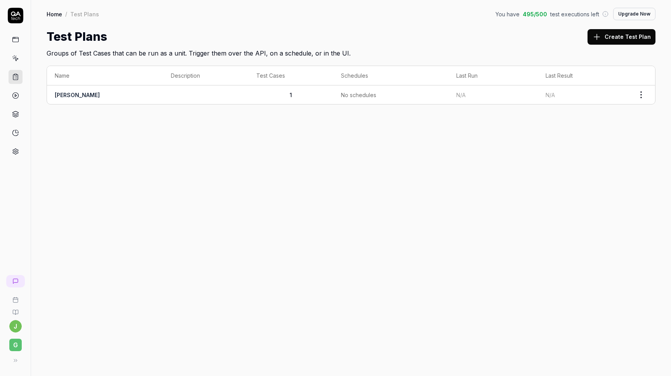
click at [19, 41] on link at bounding box center [16, 40] width 14 height 14
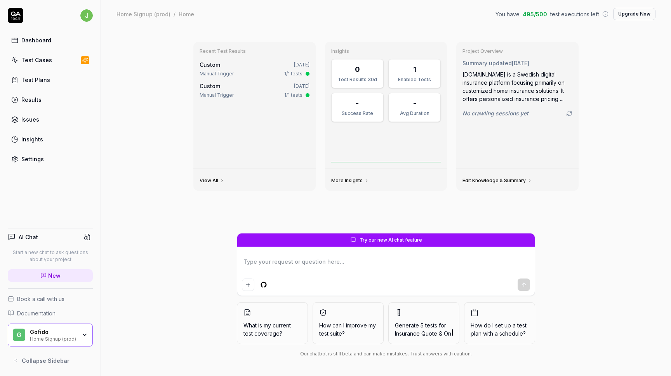
click at [24, 78] on div "Test Plans" at bounding box center [35, 80] width 29 height 8
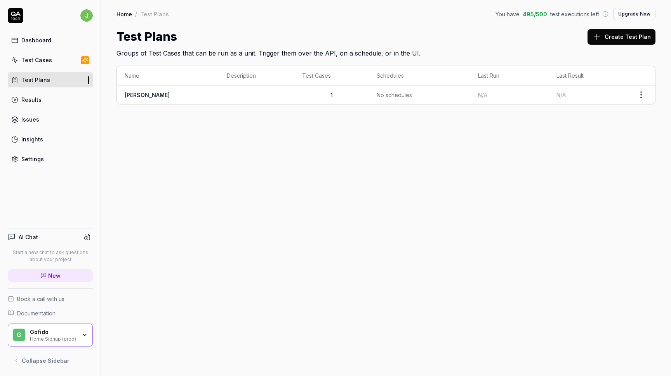
click at [137, 94] on link "[PERSON_NAME]" at bounding box center [147, 95] width 45 height 7
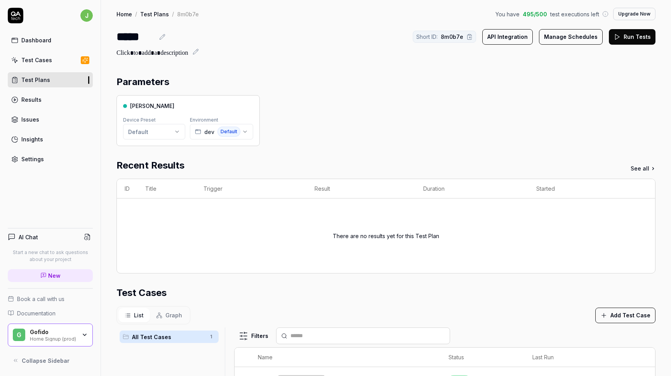
click at [21, 40] on div "Dashboard" at bounding box center [36, 40] width 30 height 8
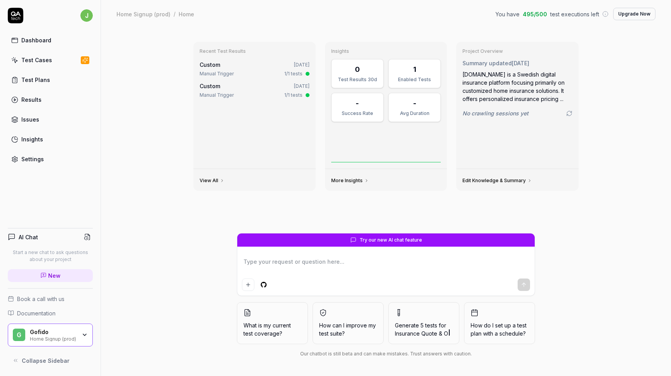
click at [156, 15] on div "Home Signup (prod)" at bounding box center [143, 14] width 54 height 8
click at [185, 14] on div "Home" at bounding box center [187, 14] width 16 height 8
click at [32, 96] on div "Results" at bounding box center [31, 99] width 20 height 8
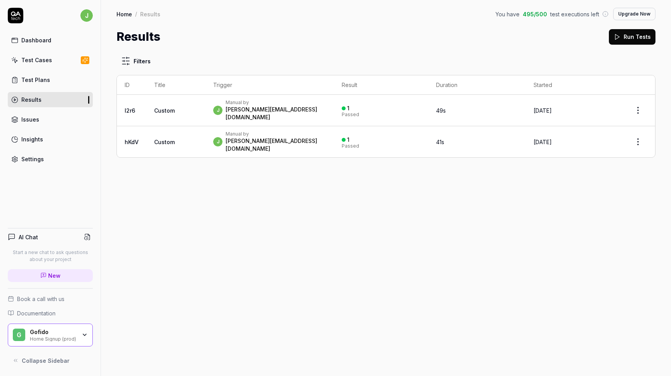
click at [36, 76] on div "Test Plans" at bounding box center [35, 80] width 29 height 8
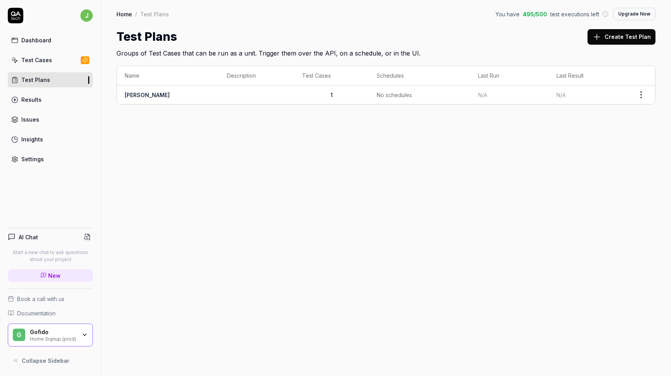
click at [14, 15] on icon at bounding box center [16, 14] width 10 height 5
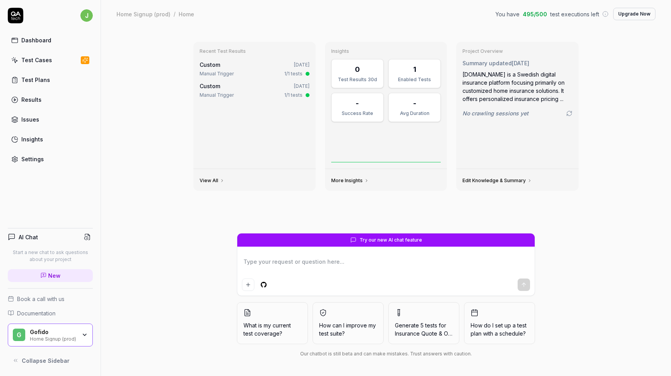
click at [31, 331] on div "Gofido" at bounding box center [53, 331] width 47 height 7
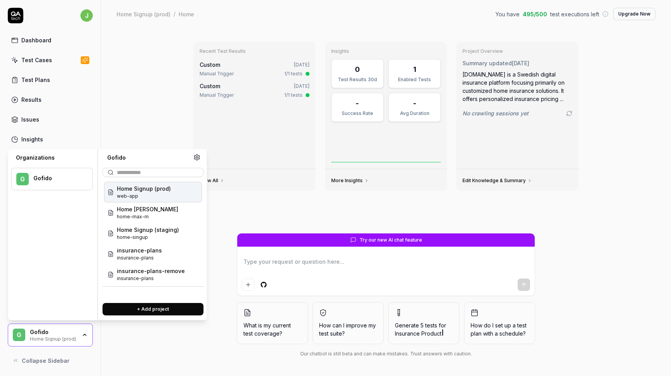
click at [139, 188] on span "Home Signup (prod)" at bounding box center [144, 188] width 54 height 8
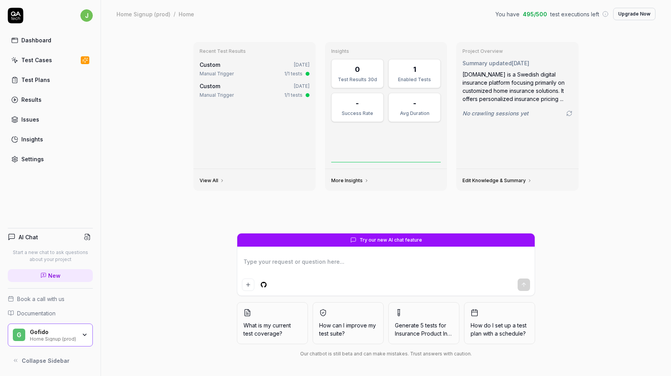
click at [67, 337] on div "Home Signup (prod)" at bounding box center [53, 338] width 47 height 6
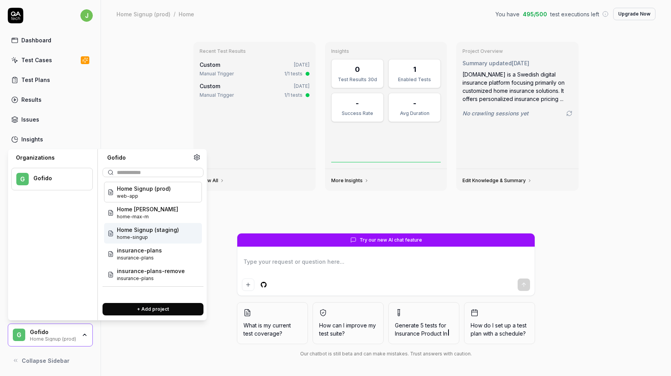
click at [132, 229] on span "Home Signup (staging)" at bounding box center [148, 229] width 62 height 8
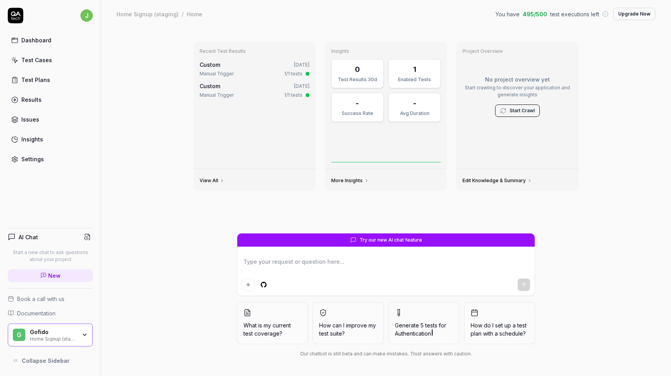
click at [36, 334] on div "Gofido" at bounding box center [53, 331] width 47 height 7
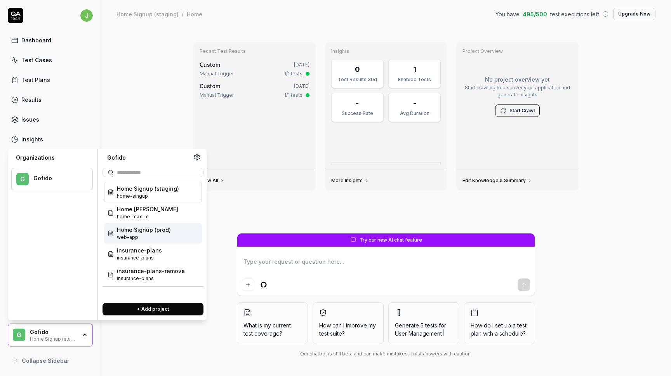
click at [139, 234] on span "web-app" at bounding box center [144, 237] width 54 height 7
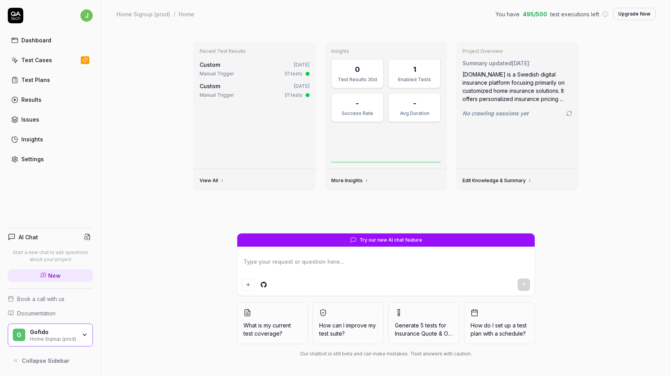
click at [24, 76] on div "Test Plans" at bounding box center [35, 80] width 29 height 8
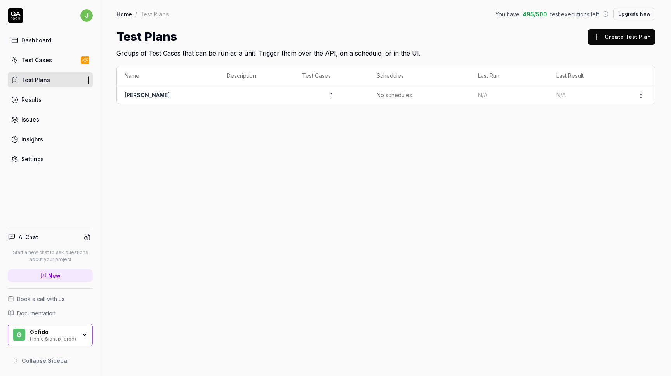
click at [134, 94] on link "[PERSON_NAME]" at bounding box center [147, 95] width 45 height 7
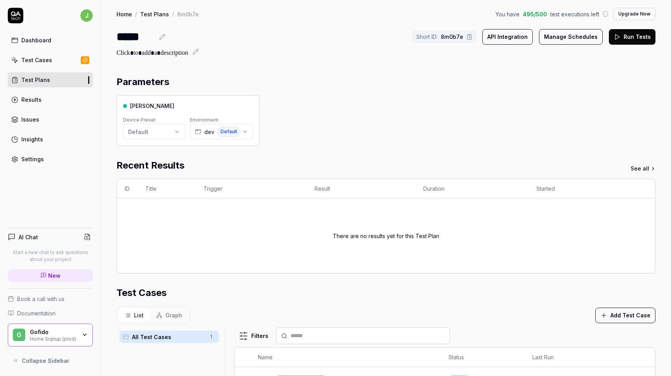
click at [38, 62] on div "Test Cases" at bounding box center [36, 60] width 31 height 8
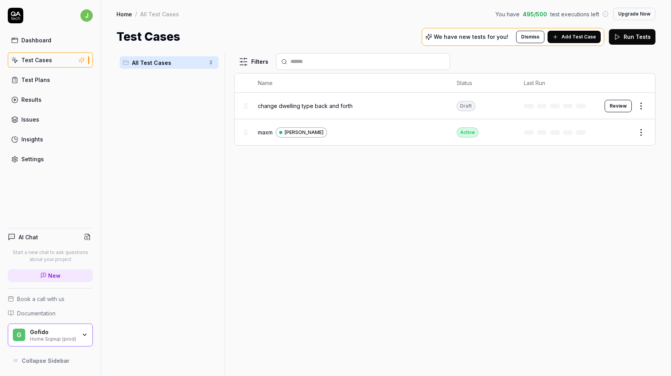
click at [620, 106] on button "Review" at bounding box center [617, 106] width 27 height 12
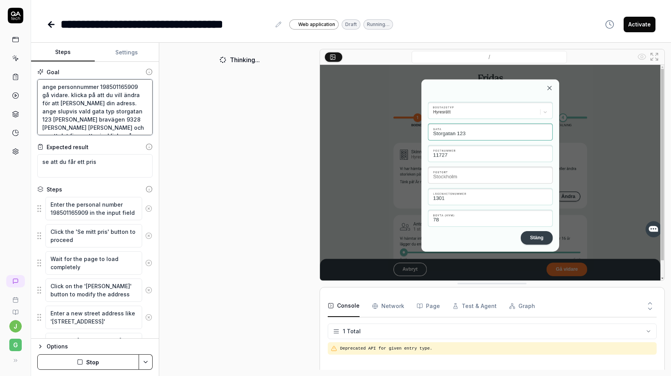
click at [82, 91] on textarea "ange personnummer 198501165909 gå vidare. klicka på att du vill ändra för att ä…" at bounding box center [94, 107] width 115 height 56
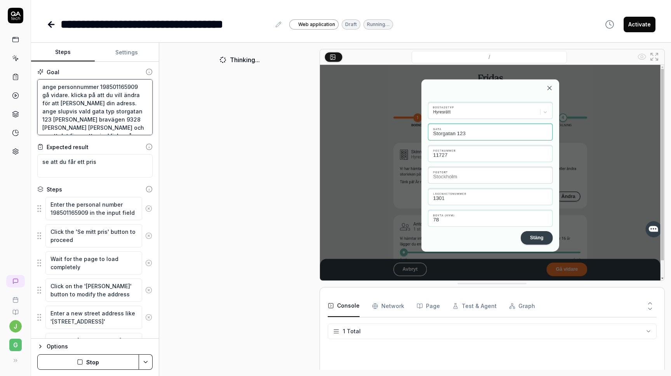
click at [82, 91] on textarea "ange personnummer 198501165909 gå vidare. klicka på att du vill ändra för att ä…" at bounding box center [94, 107] width 115 height 56
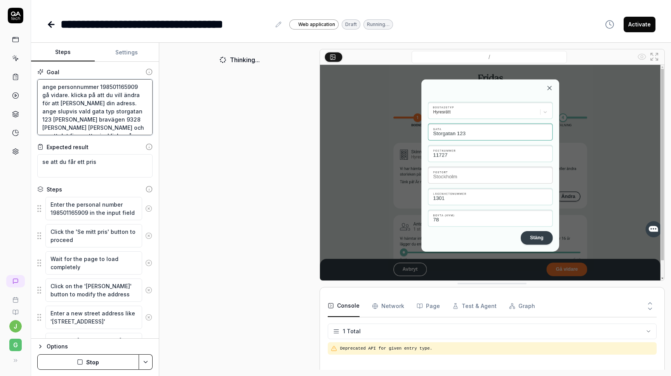
click at [82, 91] on textarea "ange personnummer 198501165909 gå vidare. klicka på att du vill ändra för att ä…" at bounding box center [94, 107] width 115 height 56
click at [83, 101] on textarea "ange personnummer 198501165909 gå vidare. klicka på att du vill ändra för att ä…" at bounding box center [94, 107] width 115 height 56
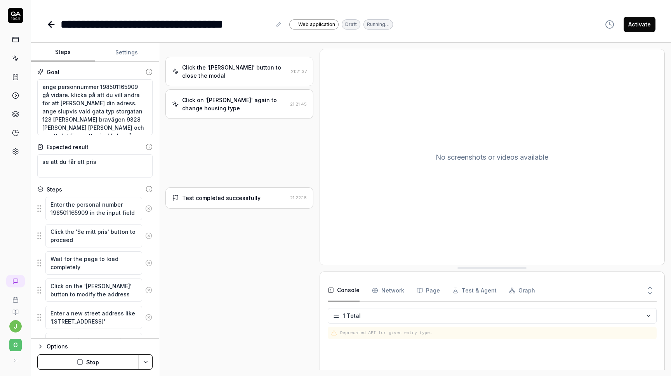
type textarea "*"
